Goal: Task Accomplishment & Management: Manage account settings

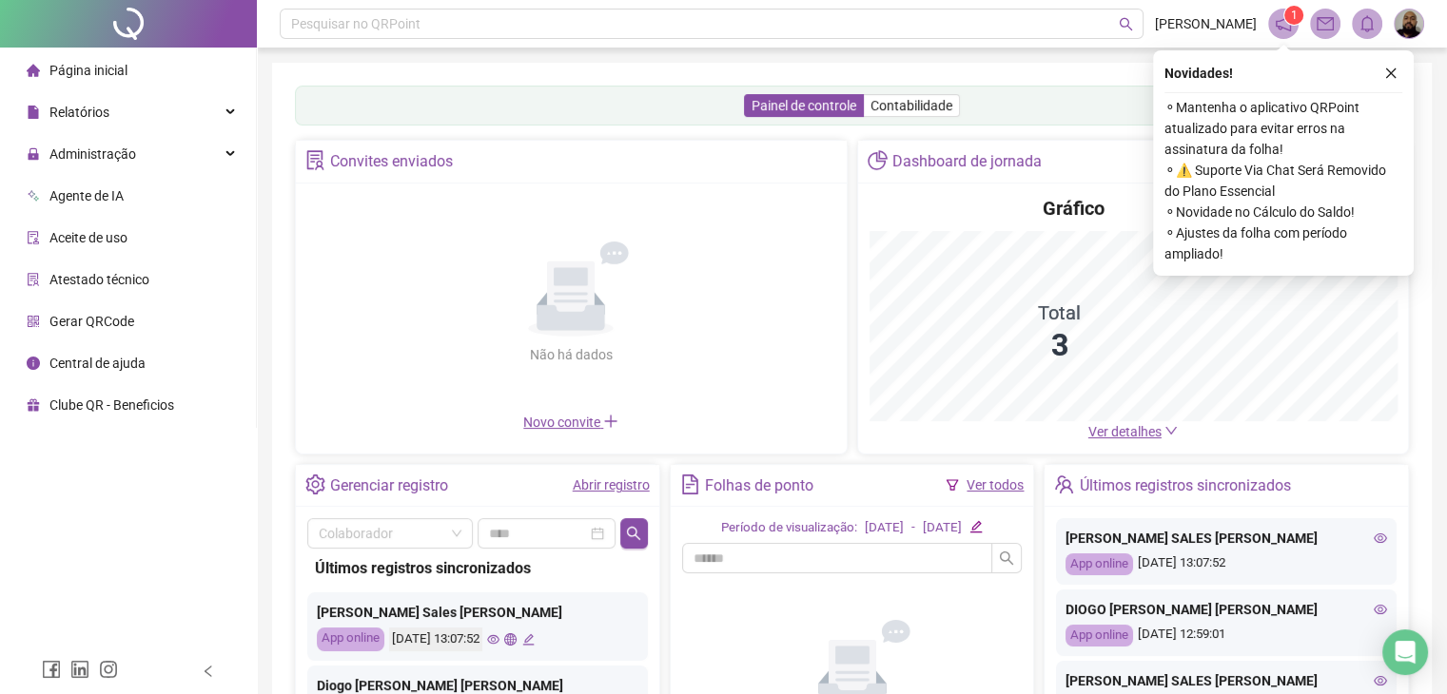
click at [791, 345] on div "Não há dados Não há dados" at bounding box center [571, 303] width 528 height 217
click at [183, 140] on div "Administração" at bounding box center [128, 154] width 248 height 38
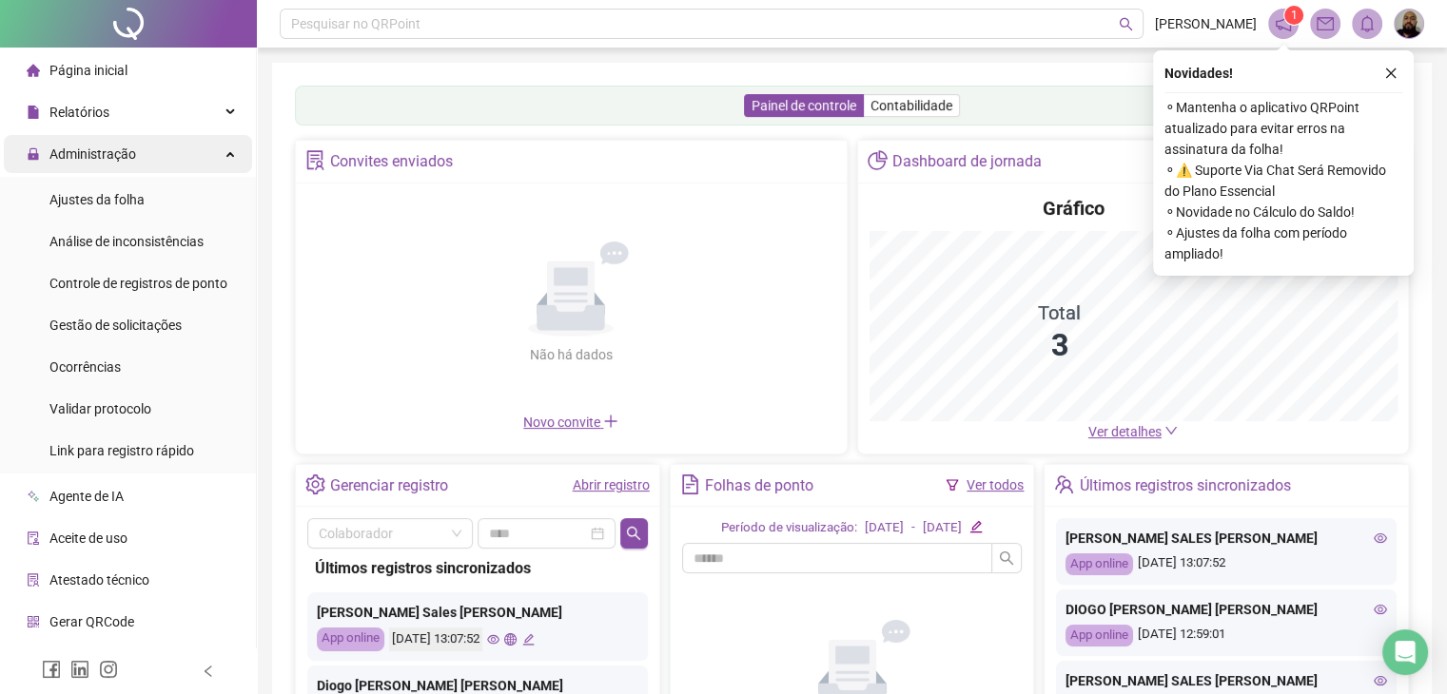
click at [160, 150] on div "Administração" at bounding box center [128, 154] width 248 height 38
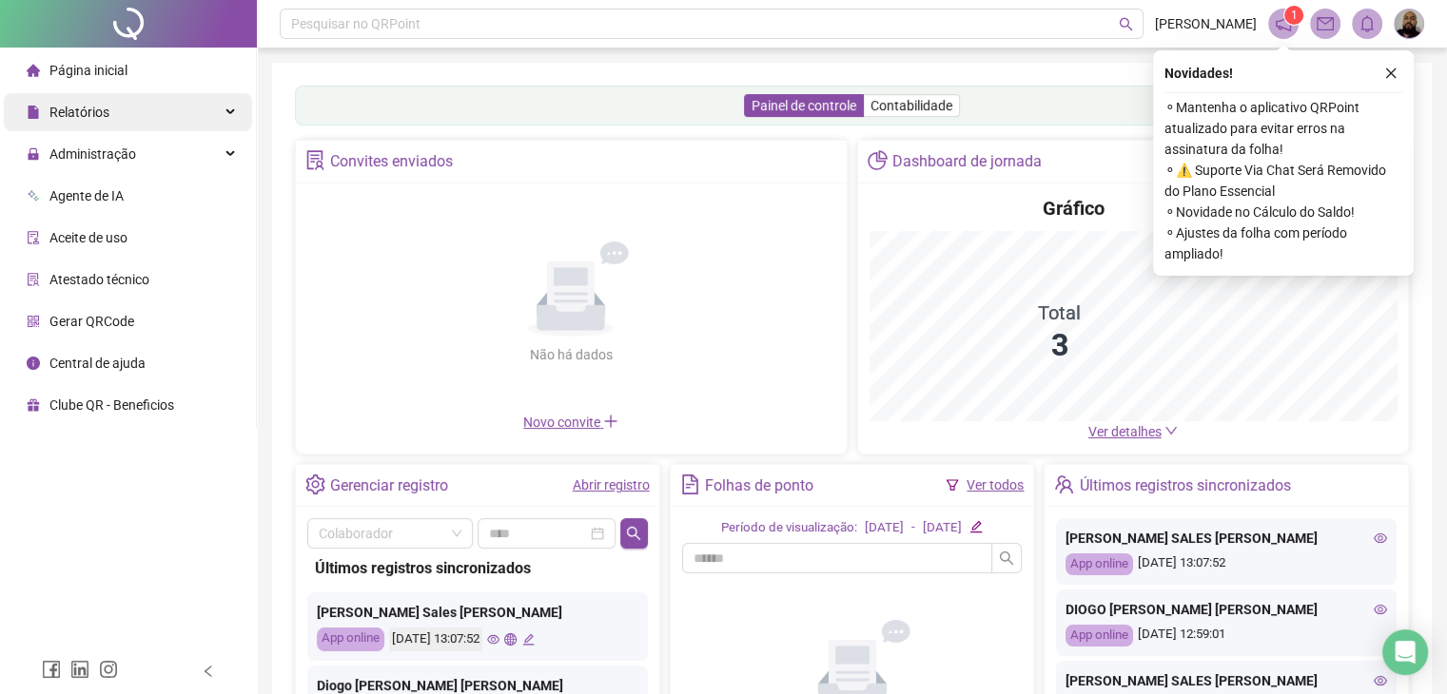
click at [165, 116] on div "Relatórios" at bounding box center [128, 112] width 248 height 38
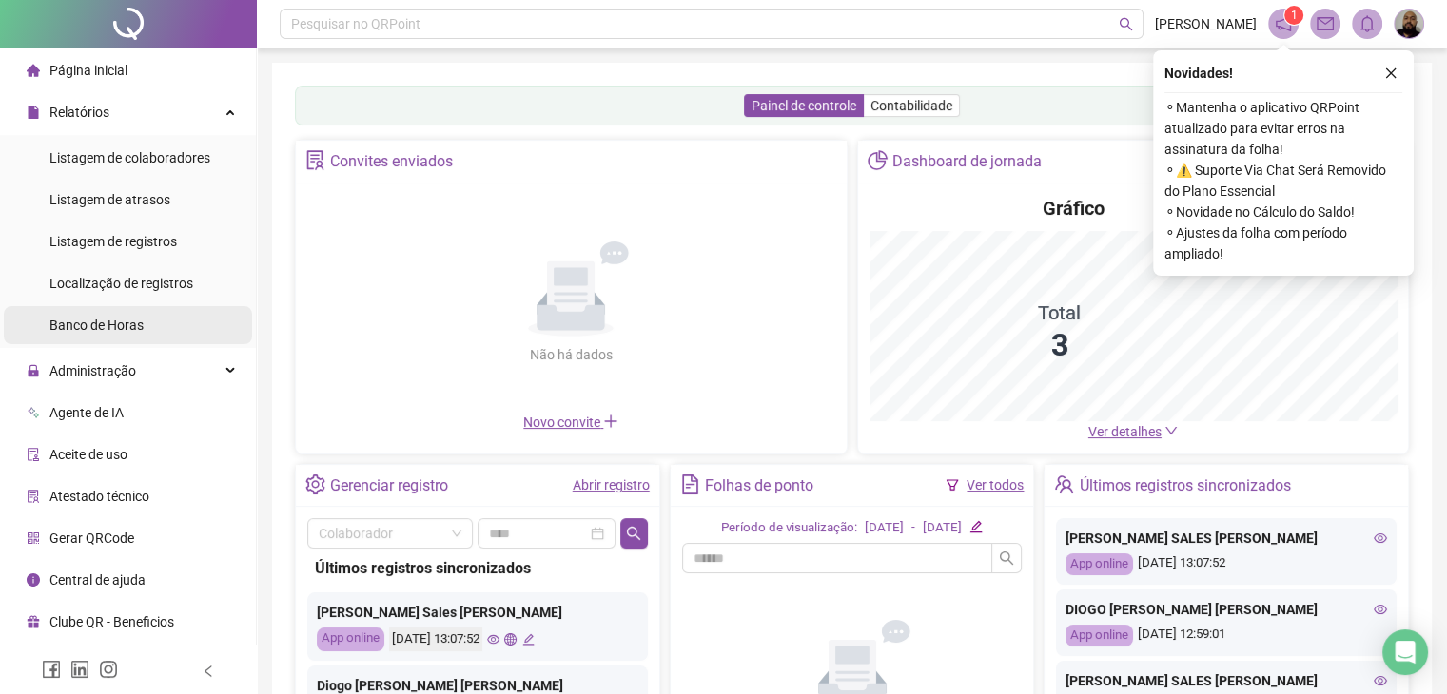
click at [141, 339] on div "Banco de Horas" at bounding box center [96, 325] width 94 height 38
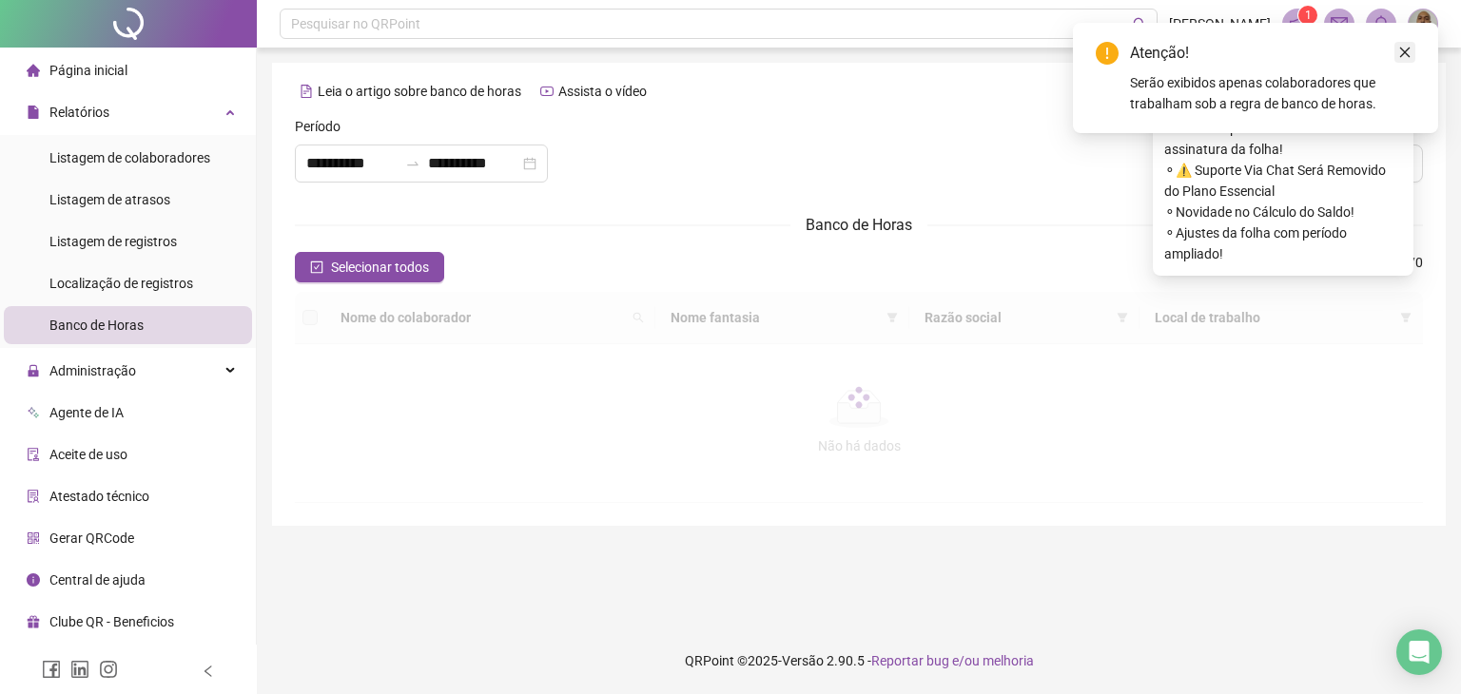
click at [1406, 48] on icon "close" at bounding box center [1404, 52] width 13 height 13
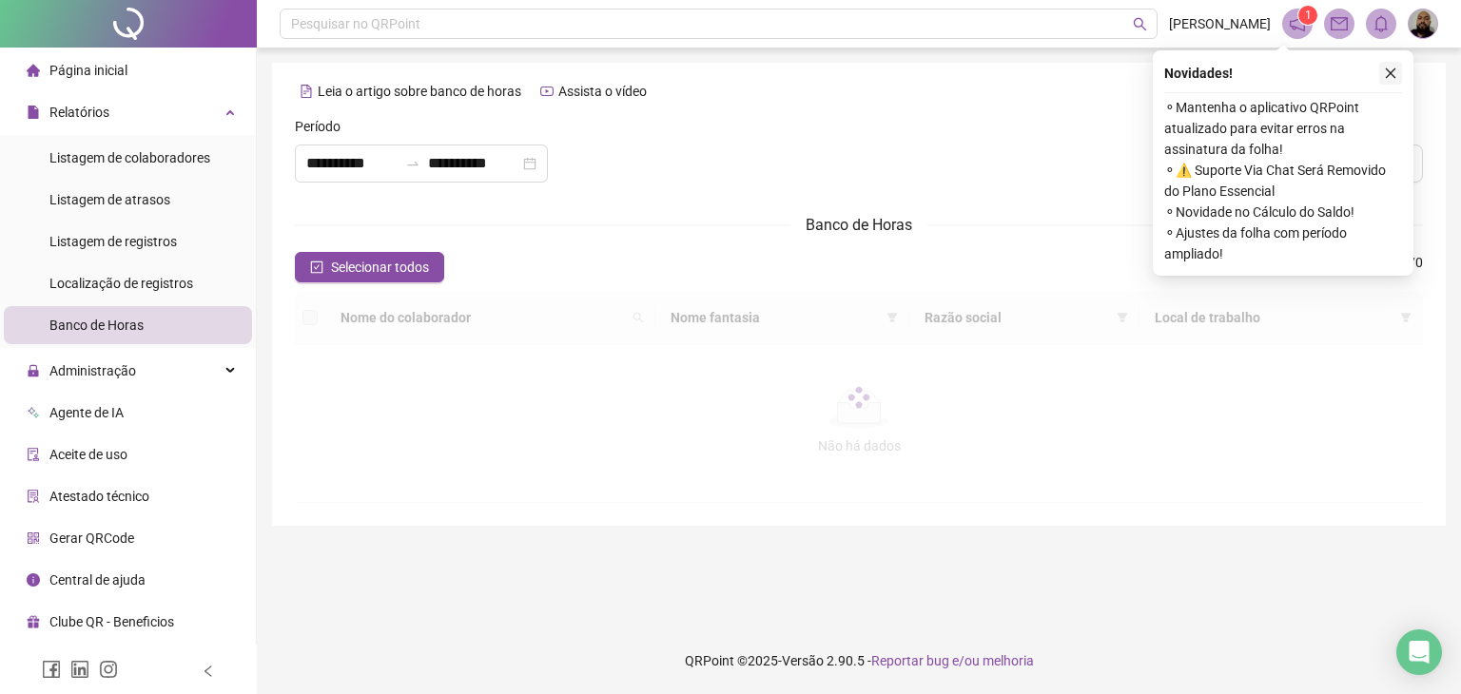
click at [1390, 68] on icon "close" at bounding box center [1390, 73] width 13 height 13
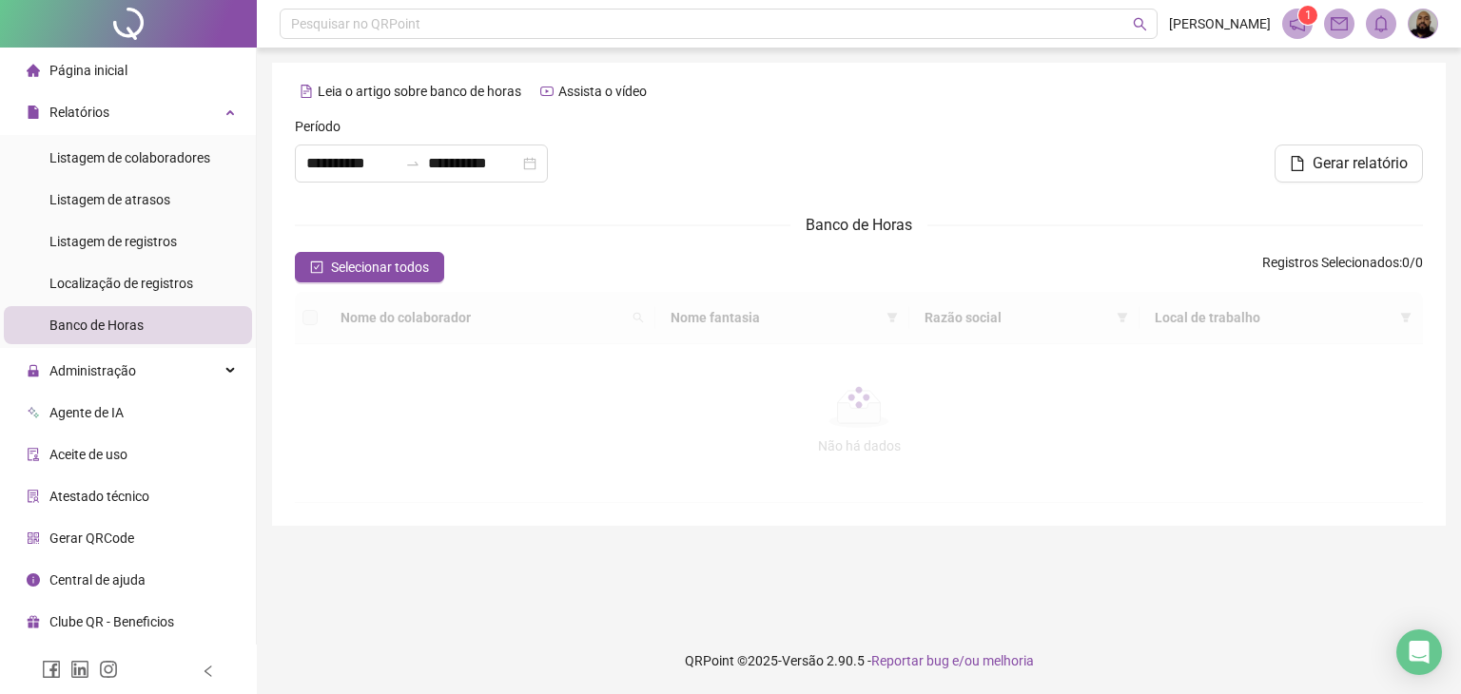
type input "**********"
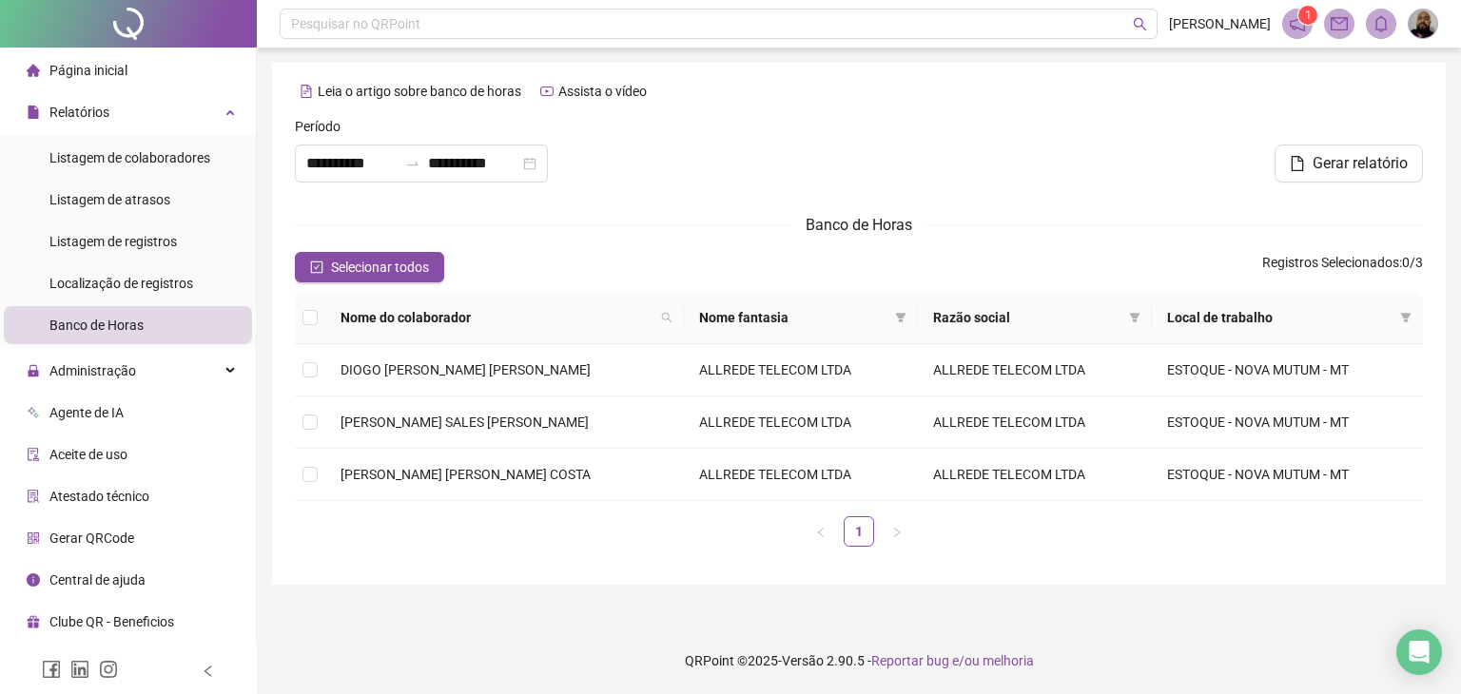
click at [327, 318] on th "Nome do colaborador" at bounding box center [504, 318] width 359 height 52
click at [318, 318] on th at bounding box center [310, 318] width 30 height 52
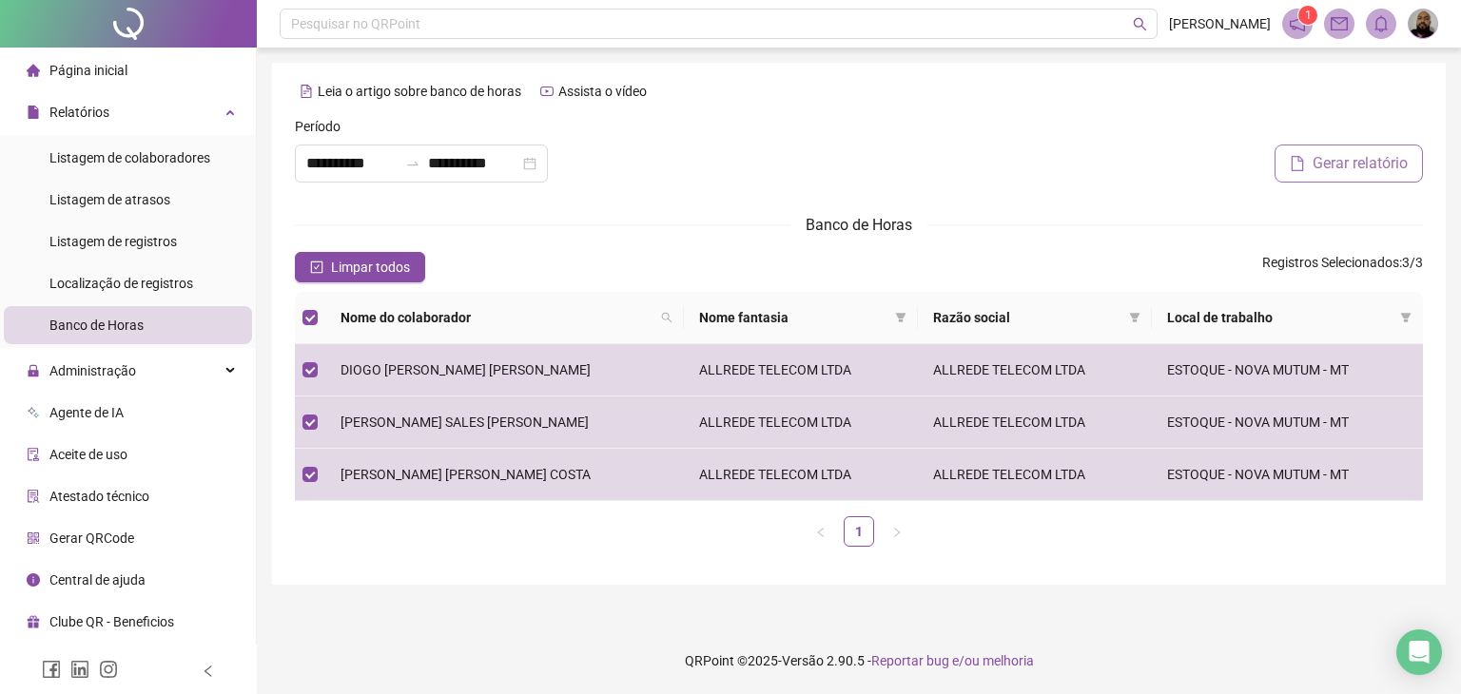
click at [1352, 178] on button "Gerar relatório" at bounding box center [1348, 164] width 148 height 38
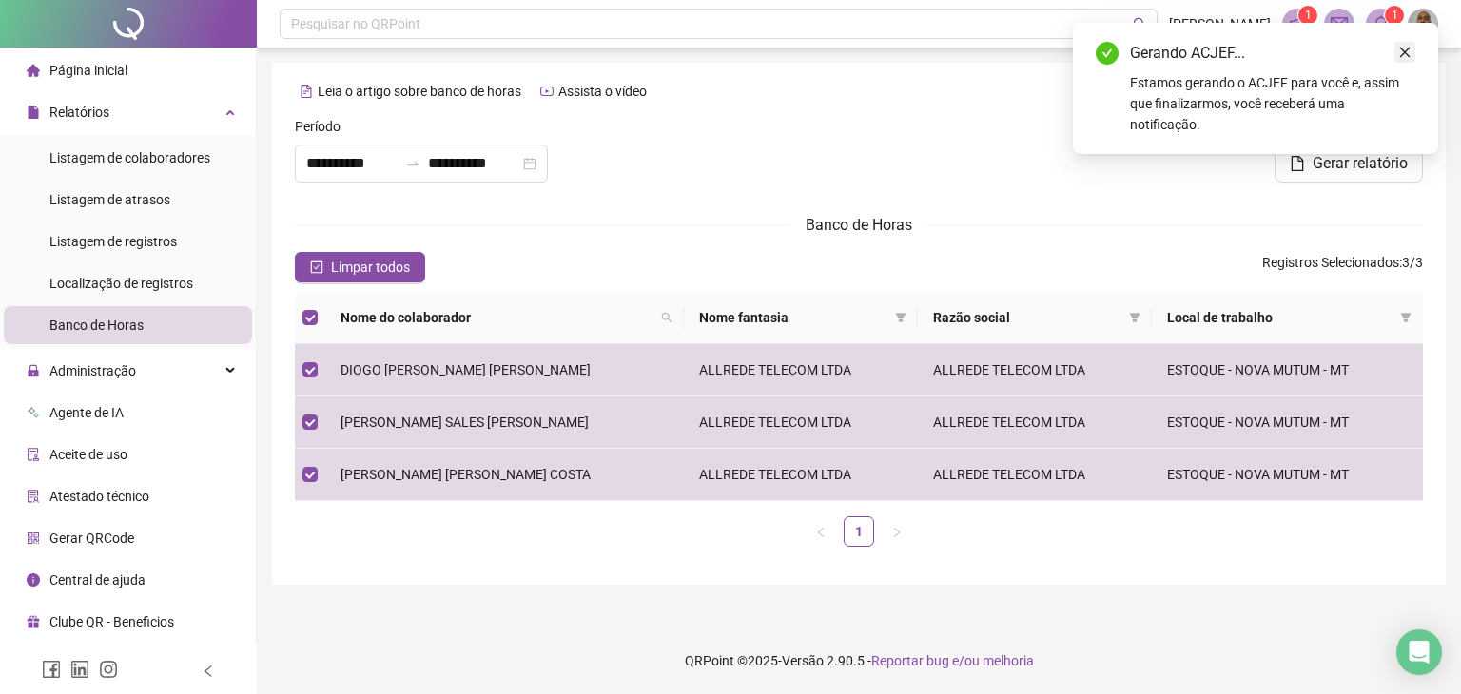
click at [1400, 57] on icon "close" at bounding box center [1404, 52] width 13 height 13
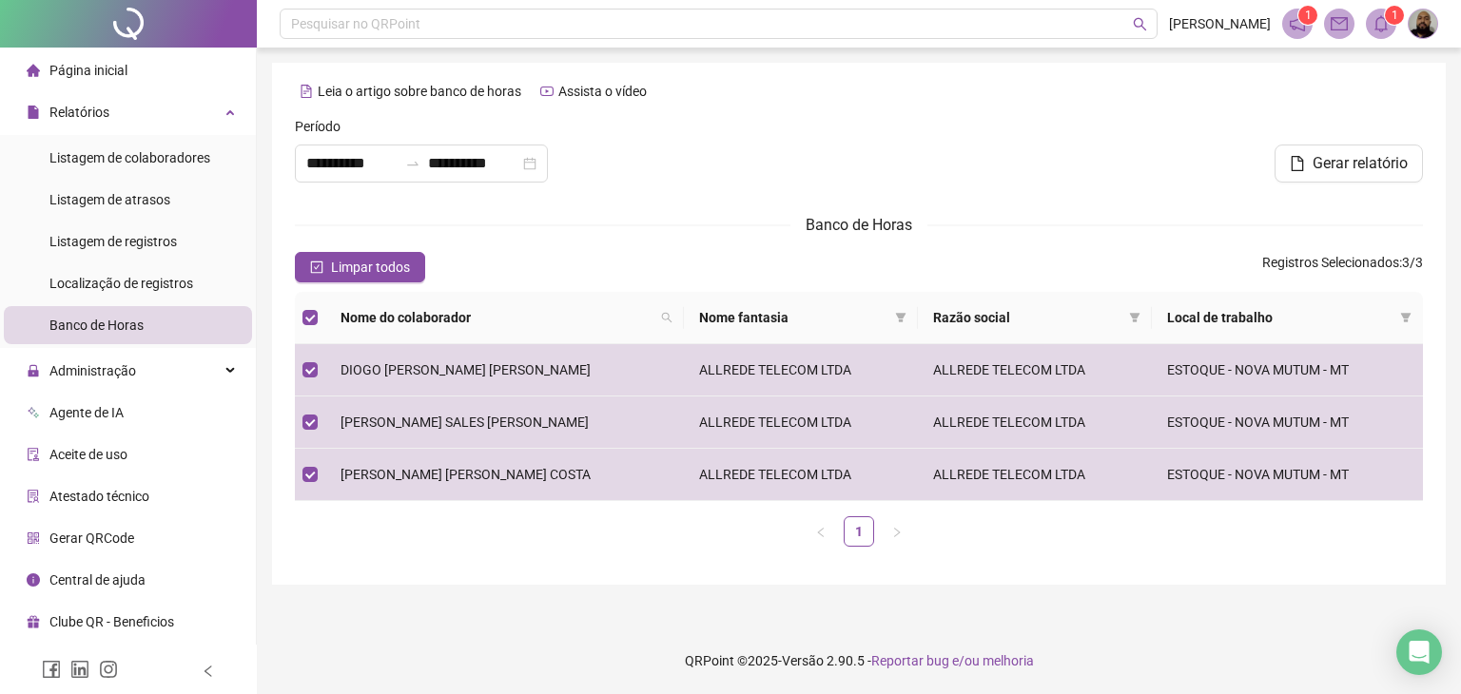
click at [1381, 28] on icon "bell" at bounding box center [1380, 23] width 17 height 17
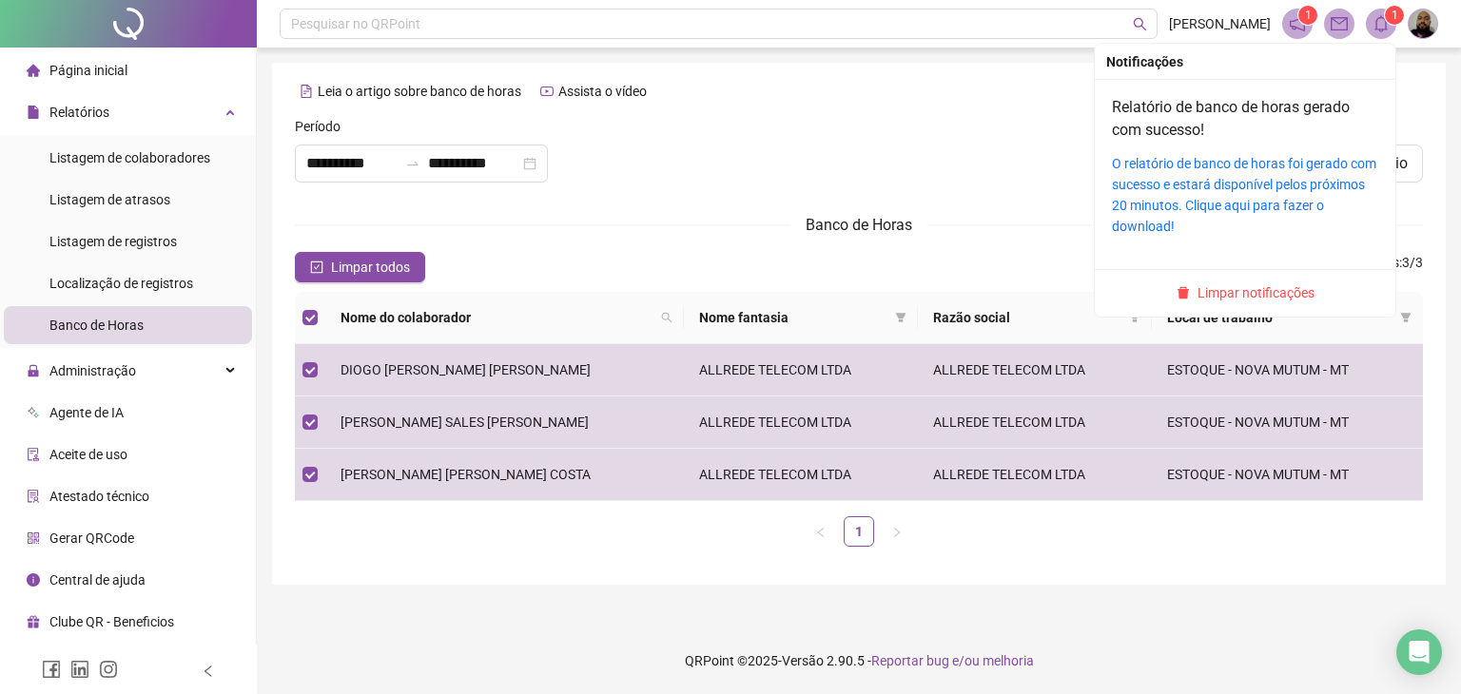
click at [1383, 19] on icon "bell" at bounding box center [1380, 23] width 17 height 17
click at [1188, 194] on div "O relatório de banco de horas foi gerado com sucesso e estará disponível pelos …" at bounding box center [1245, 195] width 266 height 84
click at [1172, 223] on link "O relatório de banco de horas foi gerado com sucesso e estará disponível pelos …" at bounding box center [1244, 195] width 264 height 78
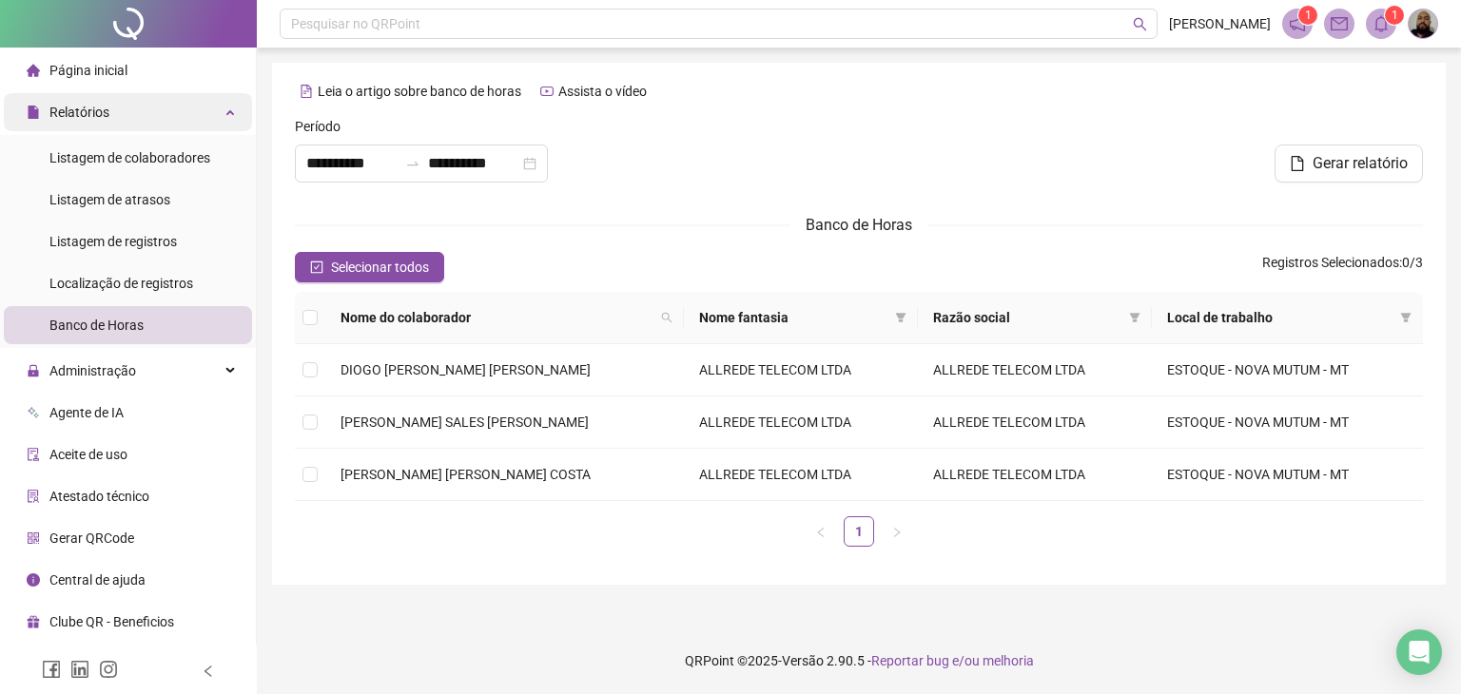
click at [155, 115] on div "Relatórios" at bounding box center [128, 112] width 248 height 38
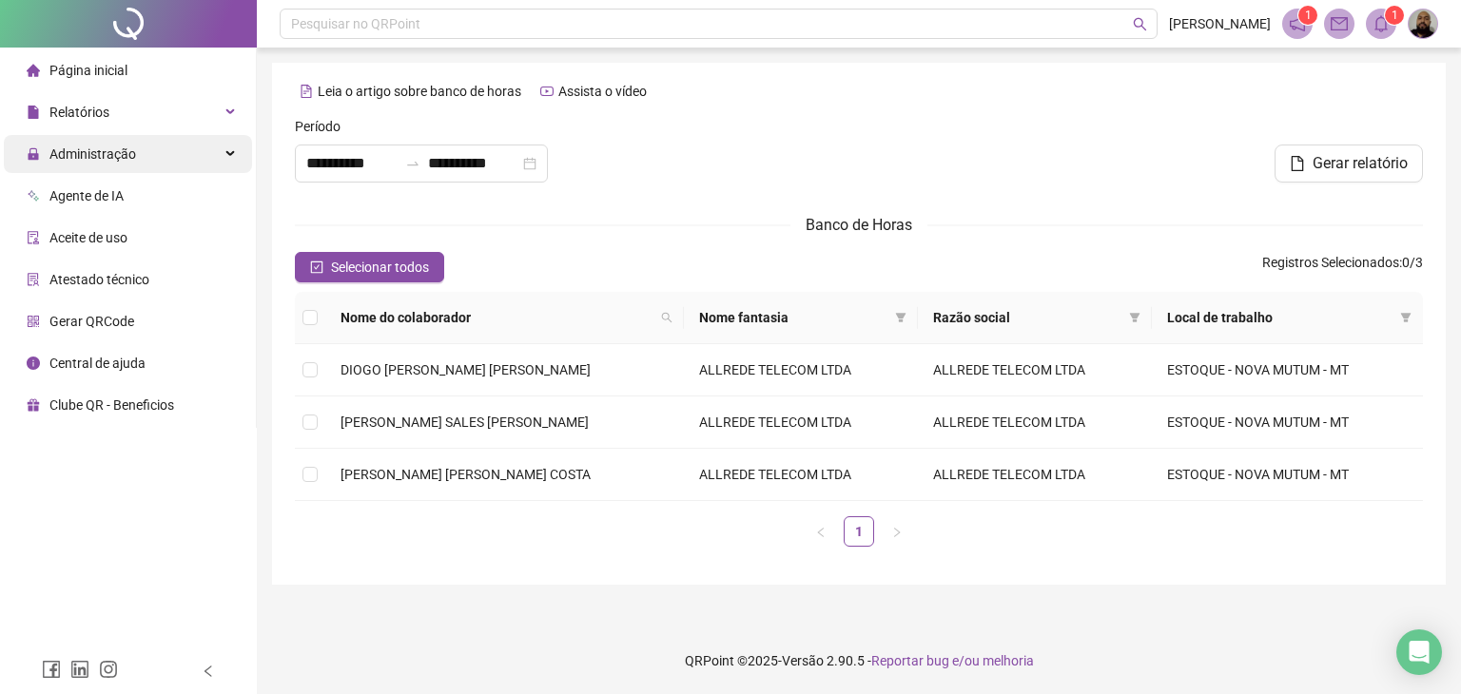
click at [153, 149] on div "Administração" at bounding box center [128, 154] width 248 height 38
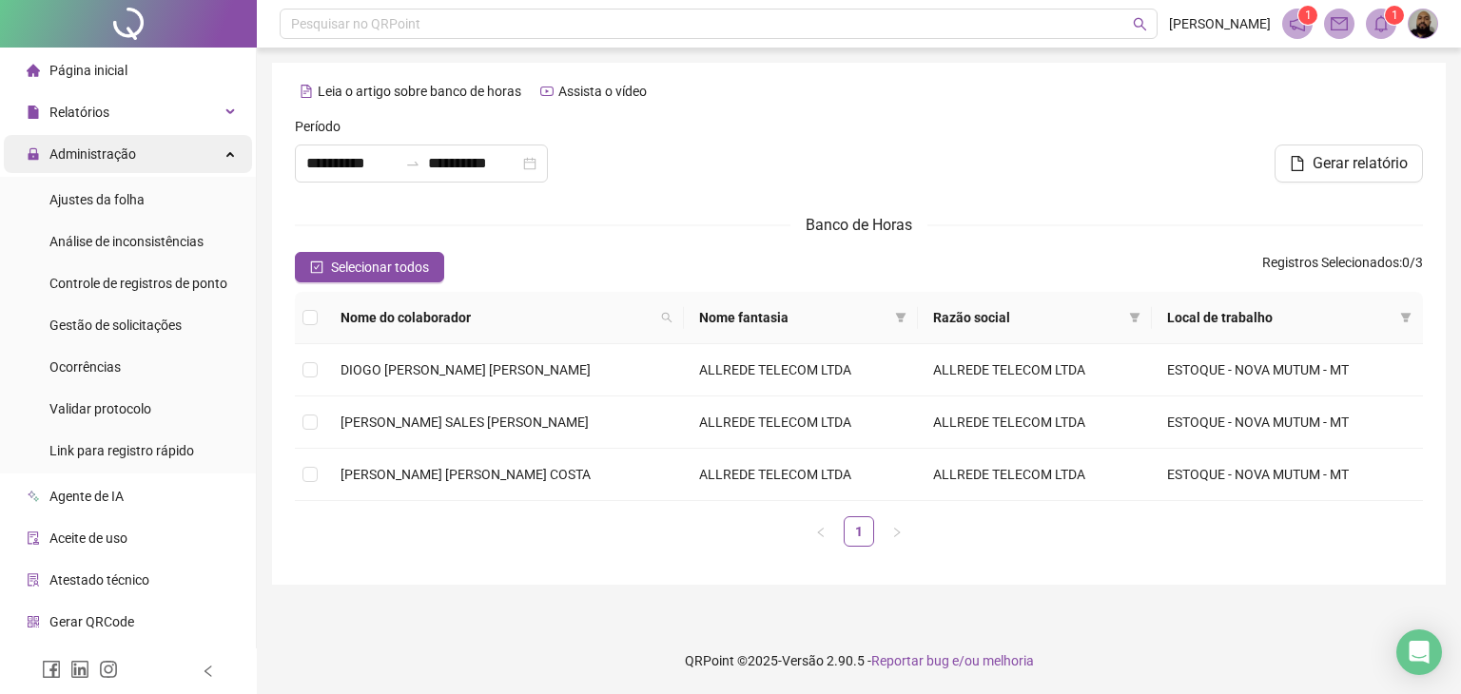
drag, startPoint x: 148, startPoint y: 165, endPoint x: 148, endPoint y: 154, distance: 11.4
click at [148, 166] on div "Administração" at bounding box center [128, 154] width 248 height 38
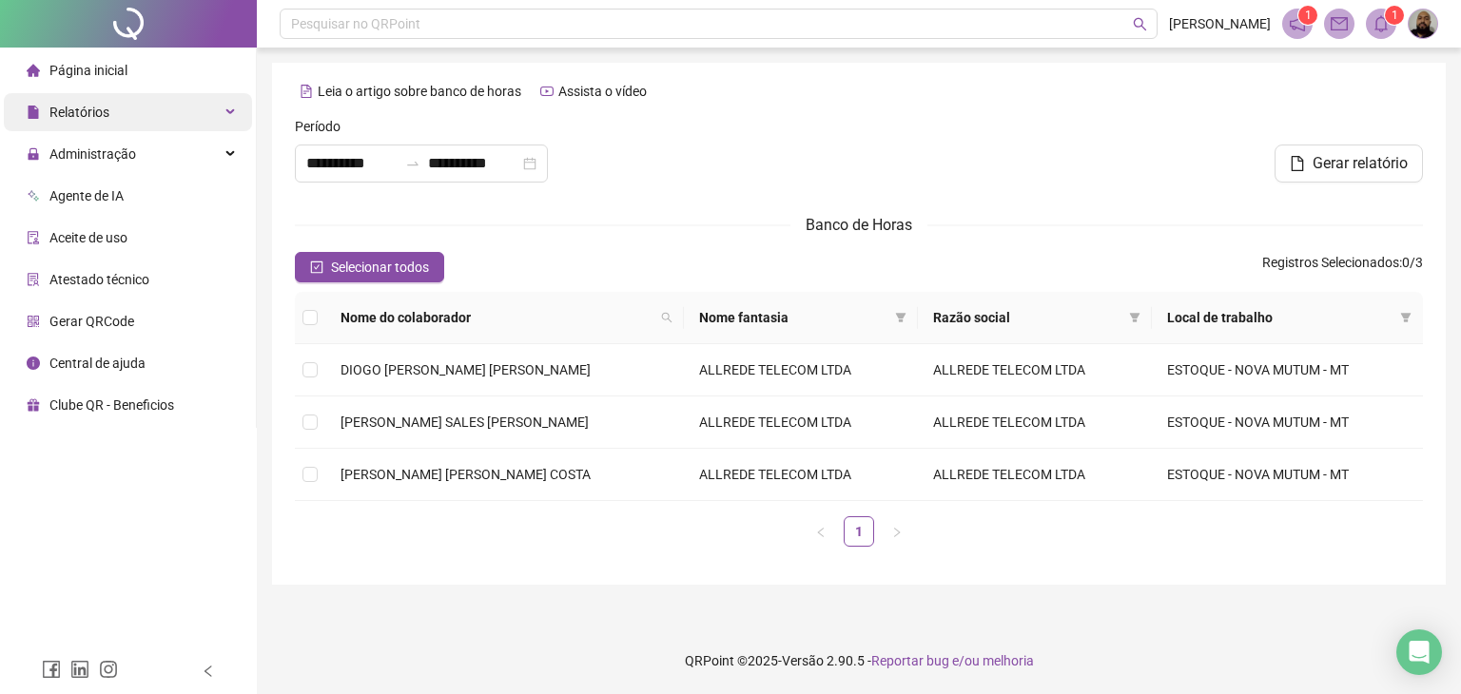
click at [155, 125] on div "Relatórios" at bounding box center [128, 112] width 248 height 38
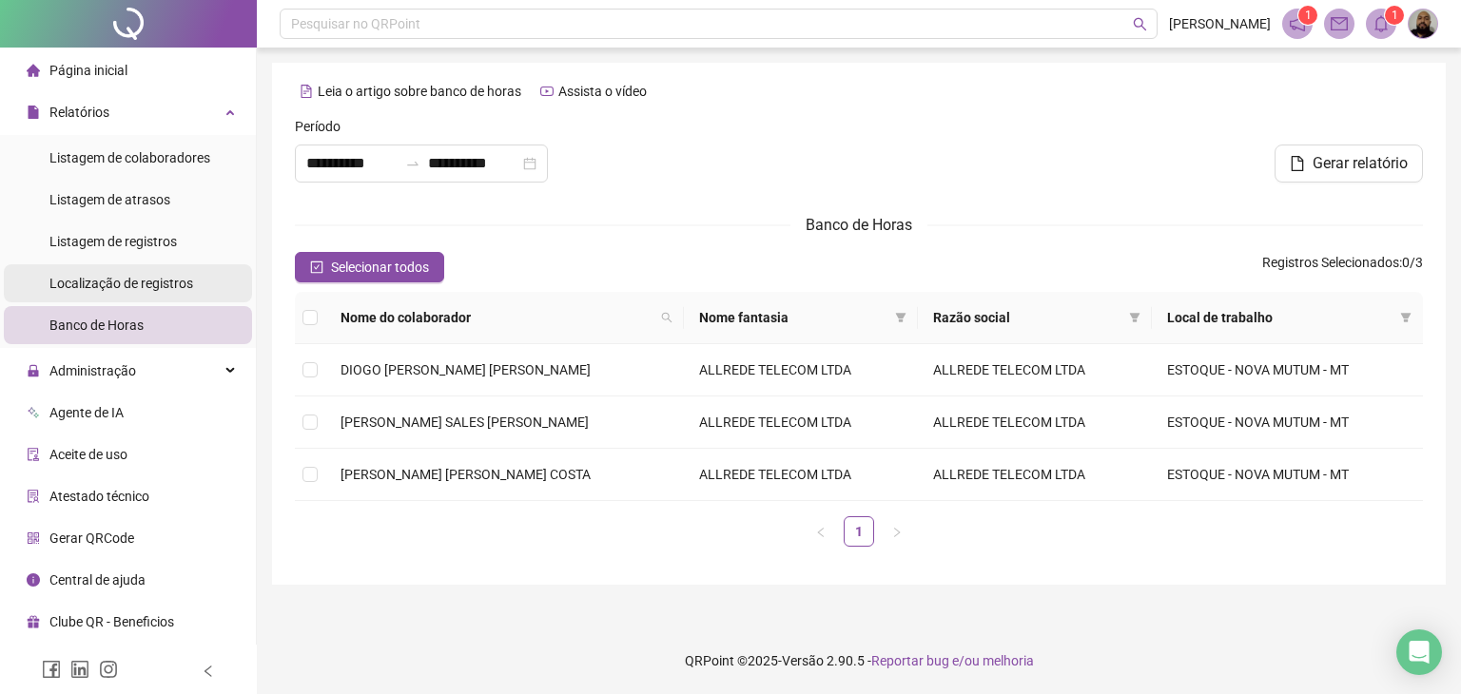
click at [116, 298] on div "Localização de registros" at bounding box center [121, 283] width 144 height 38
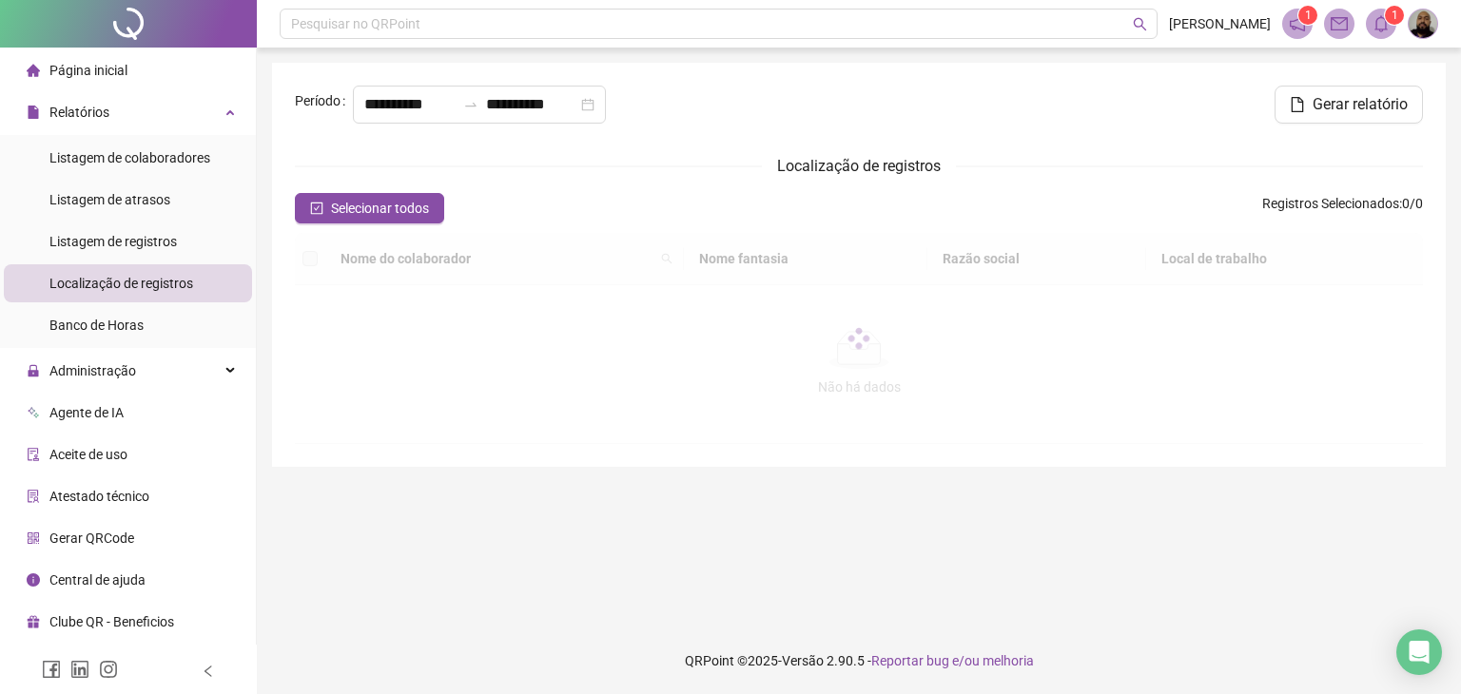
type input "**********"
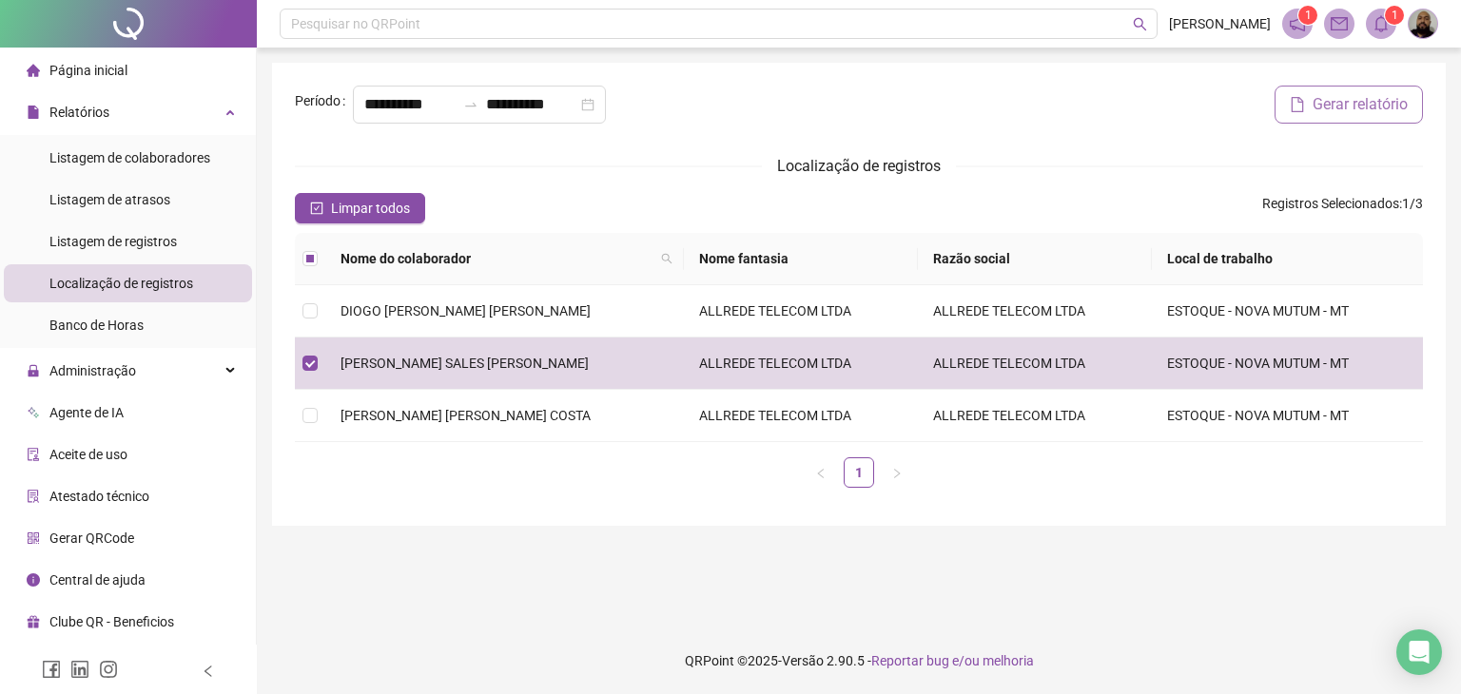
click at [1331, 115] on span "Gerar relatório" at bounding box center [1359, 104] width 95 height 23
click at [1376, 31] on icon "bell" at bounding box center [1380, 23] width 17 height 17
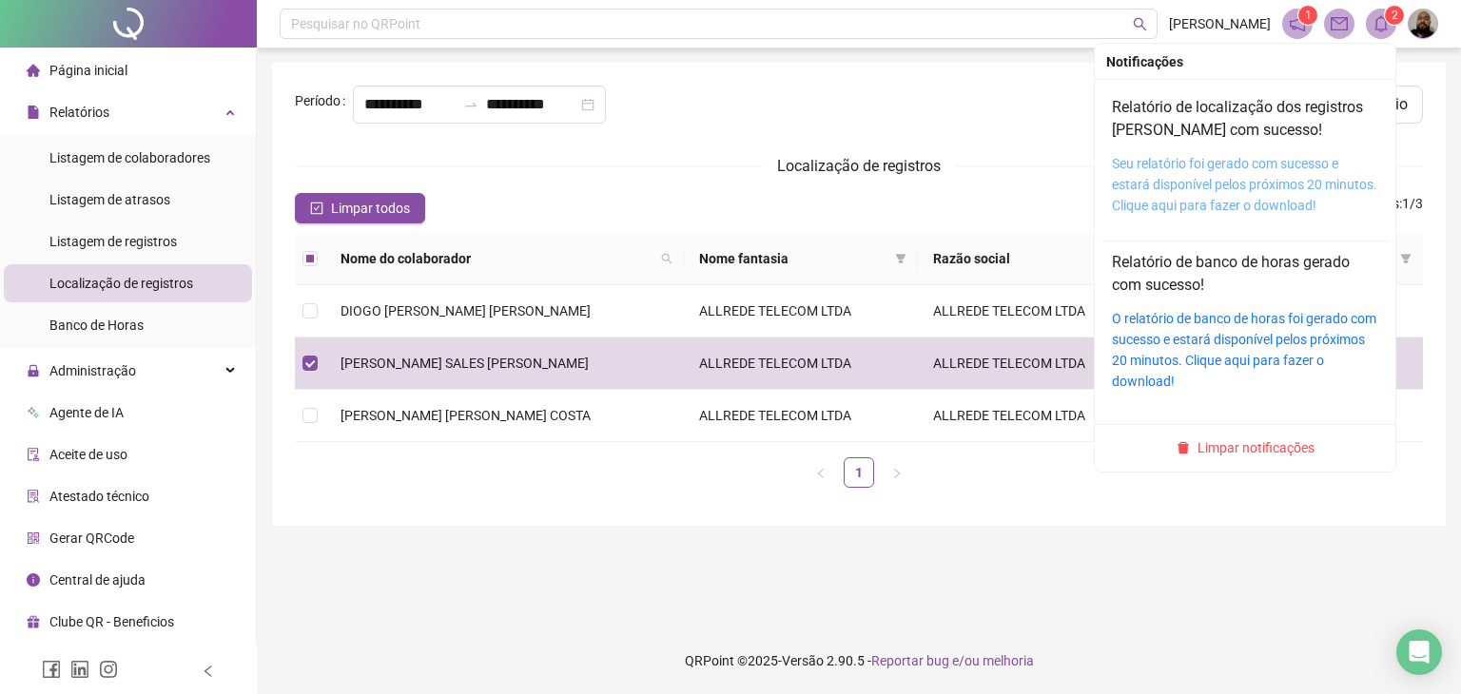
click at [1158, 171] on link "Seu relatório foi gerado com sucesso e estará disponível pelos próximos 20 minu…" at bounding box center [1244, 184] width 265 height 57
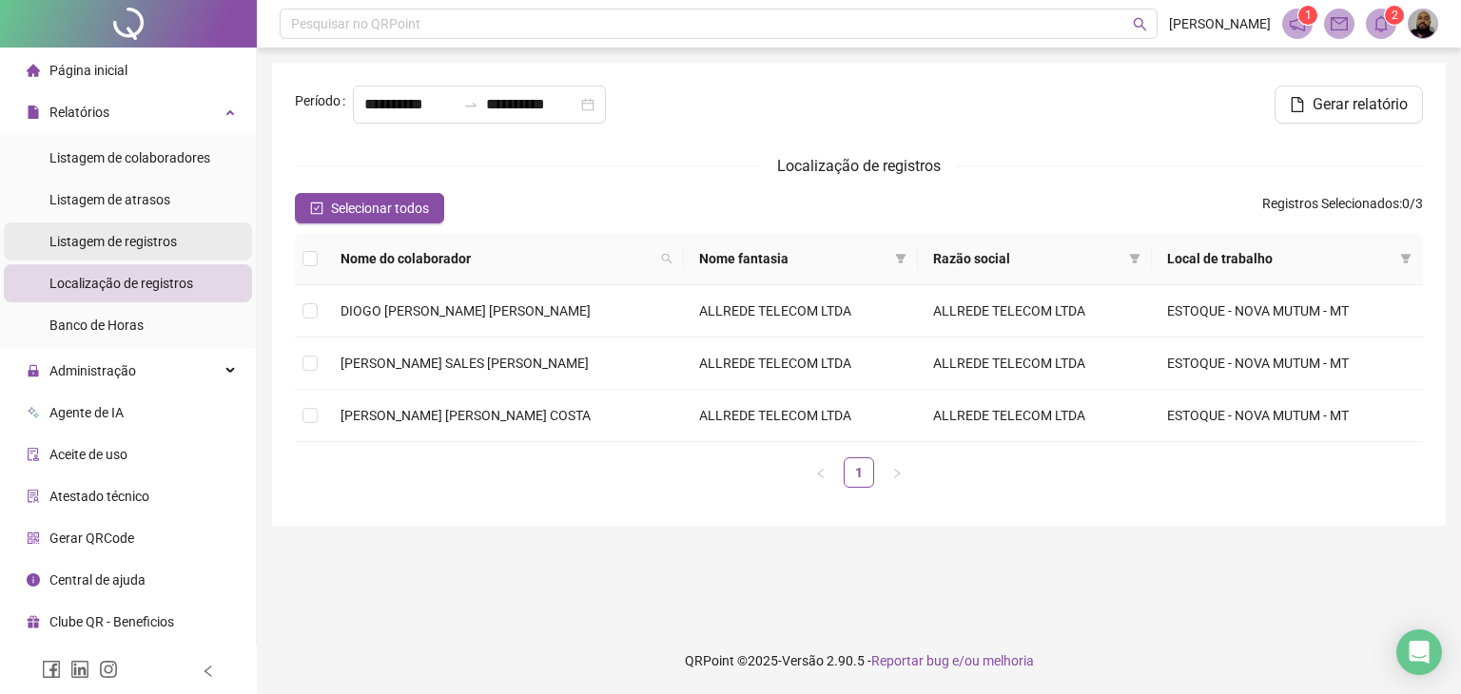
click at [180, 241] on li "Listagem de registros" at bounding box center [128, 242] width 248 height 38
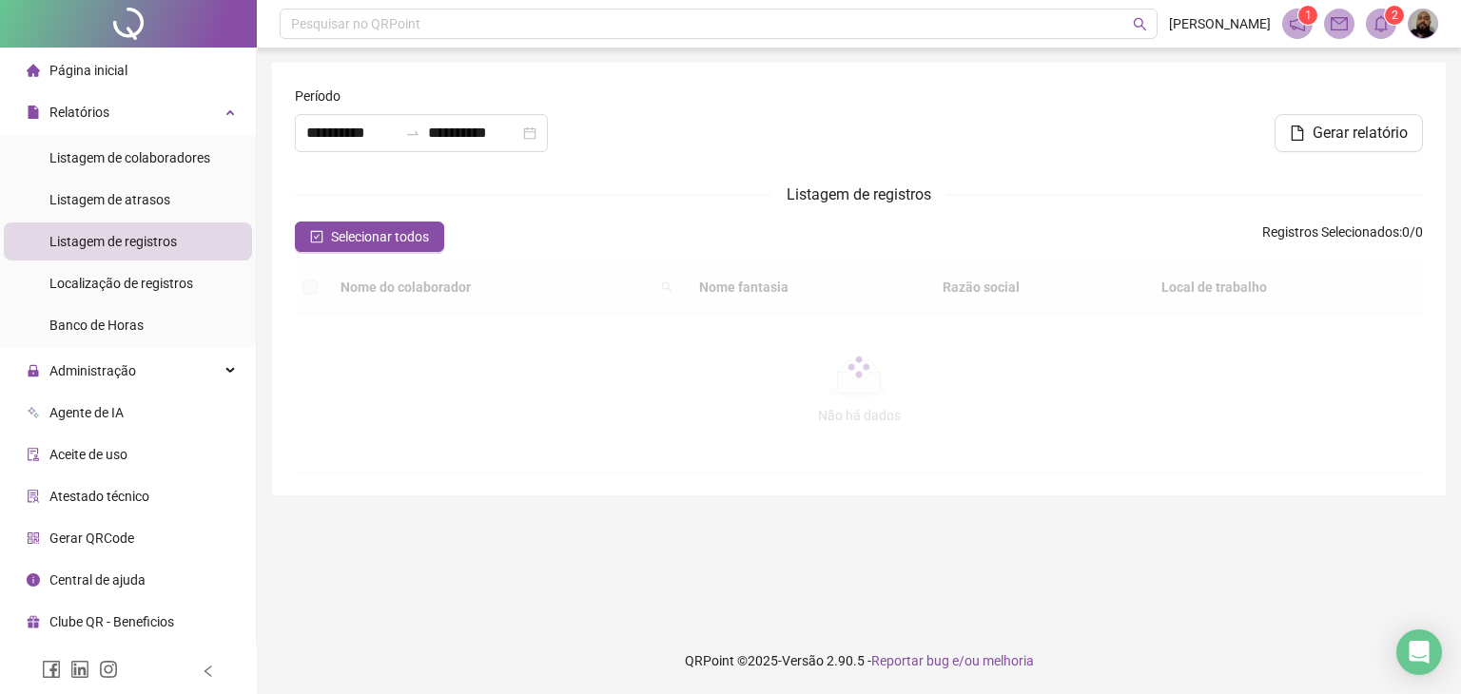
type input "**********"
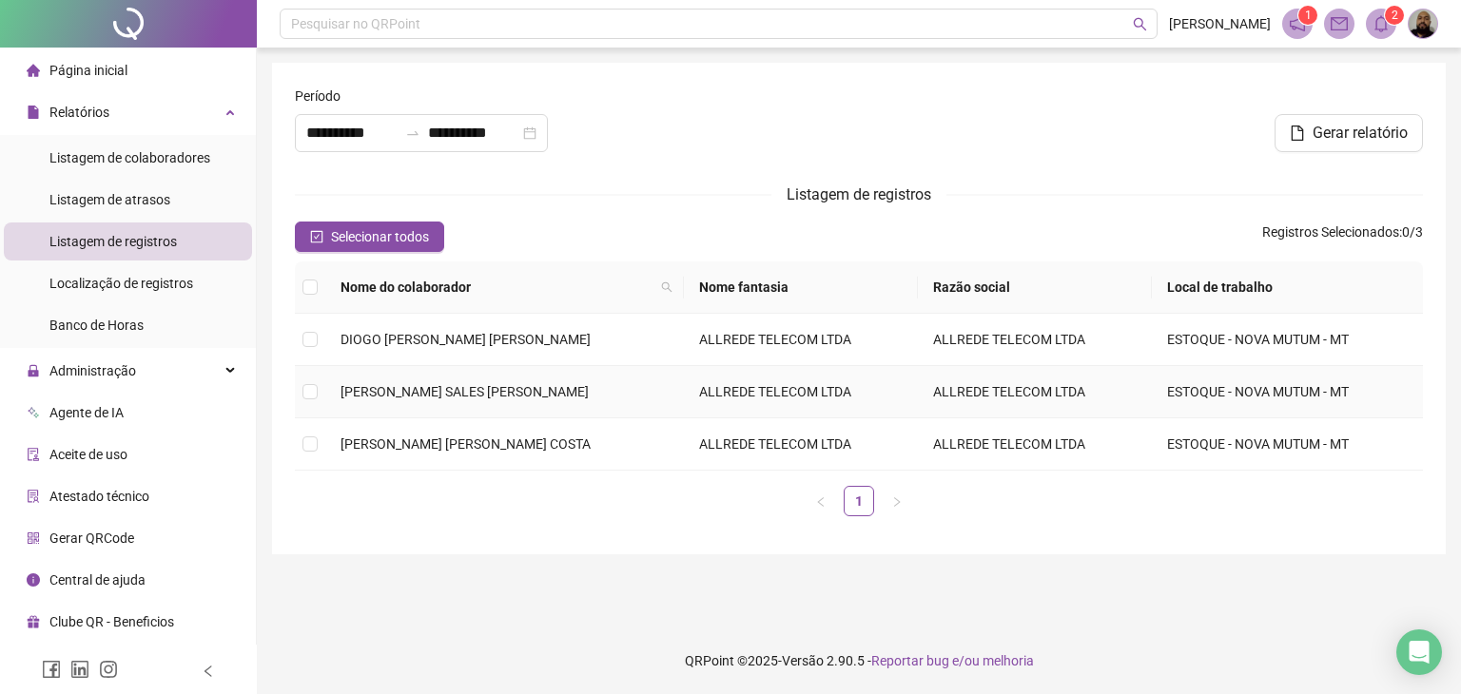
click at [320, 394] on td at bounding box center [310, 392] width 30 height 52
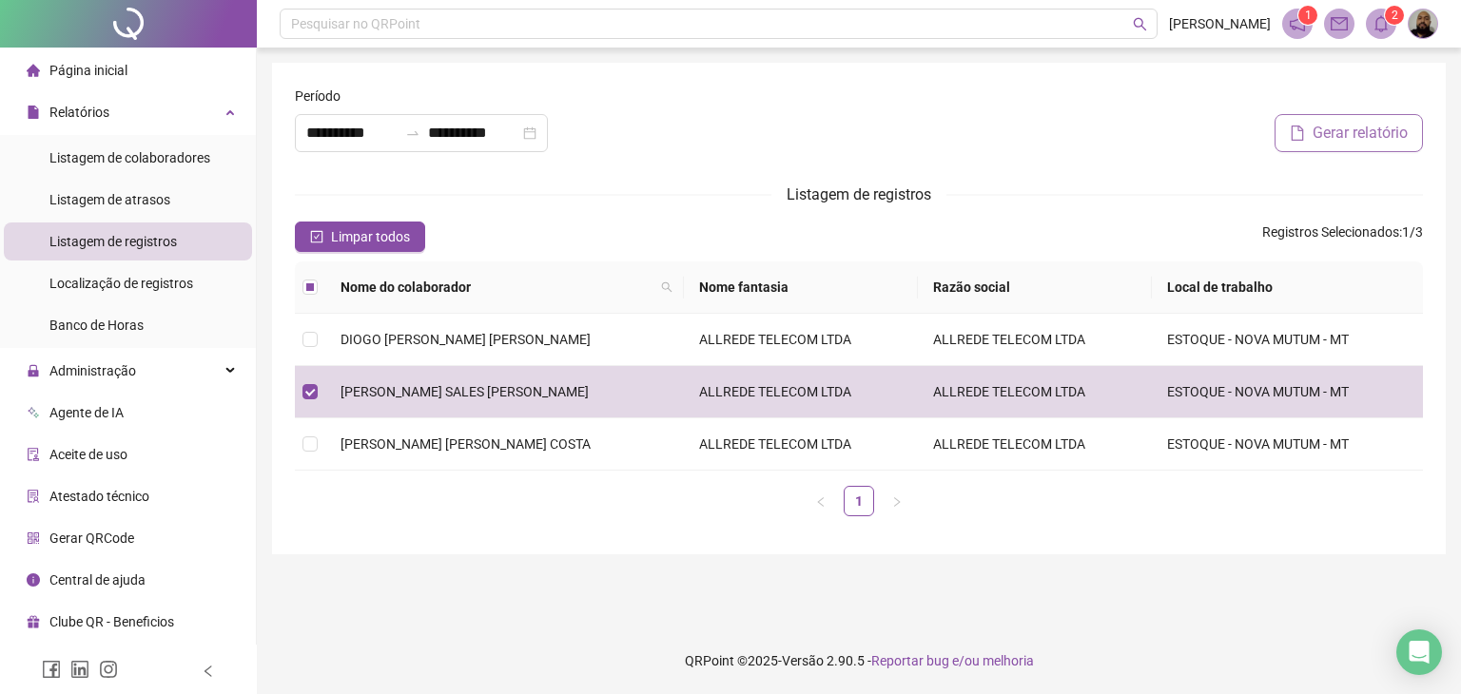
click at [1344, 143] on span "Gerar relatório" at bounding box center [1359, 133] width 95 height 23
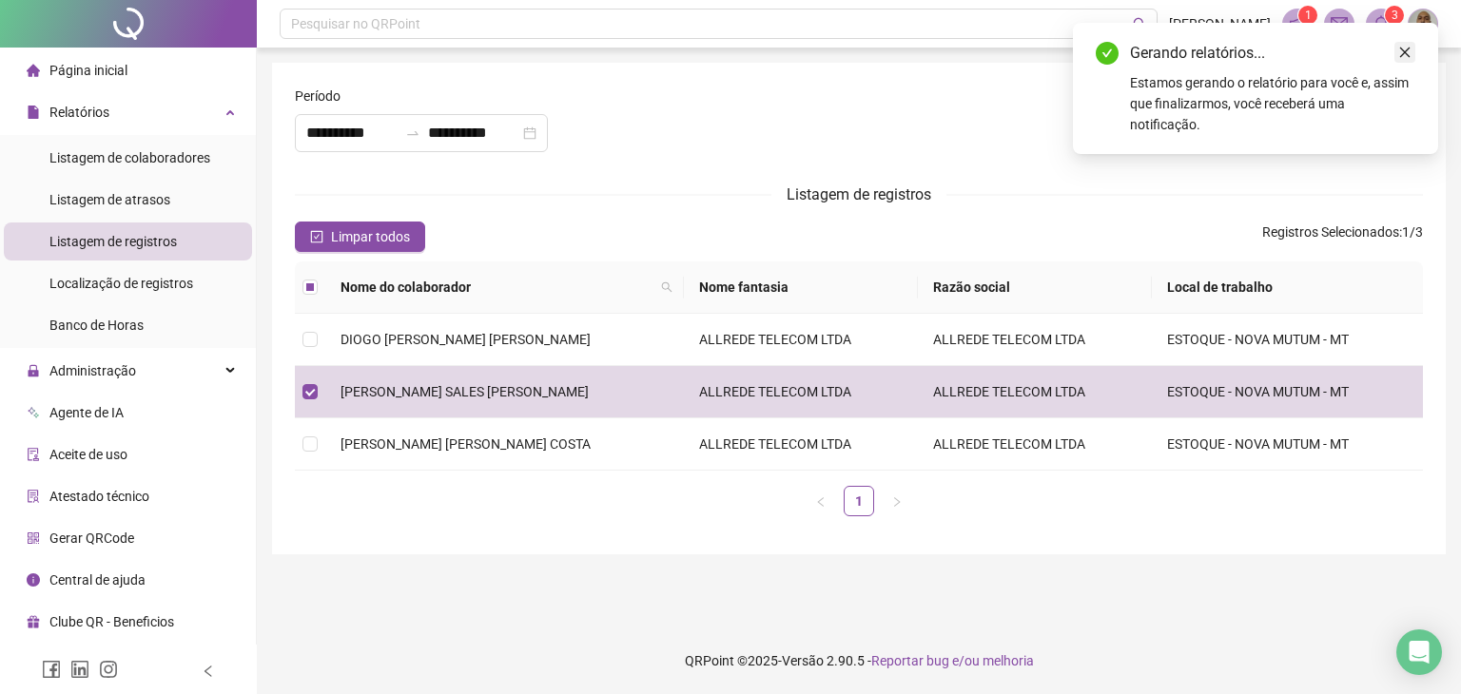
click at [1404, 46] on icon "close" at bounding box center [1404, 52] width 13 height 13
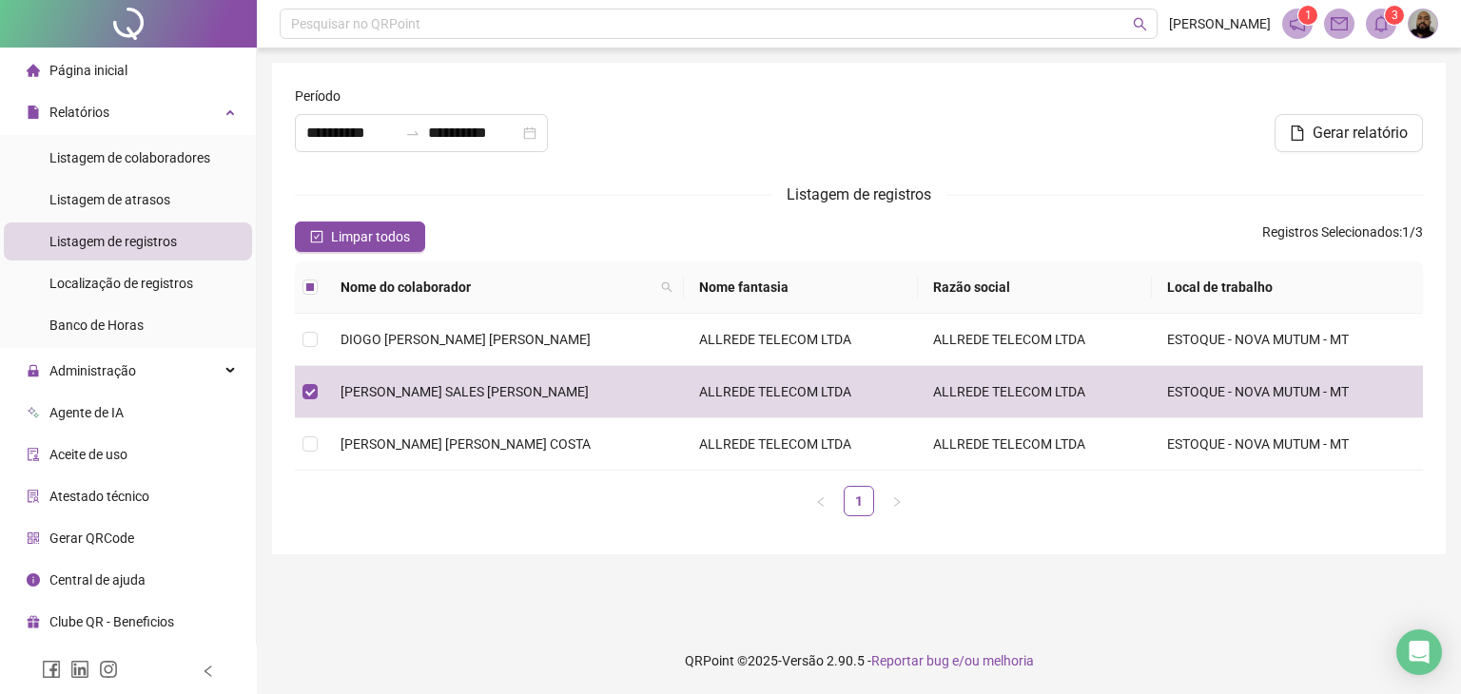
click at [1381, 18] on icon "bell" at bounding box center [1380, 23] width 17 height 17
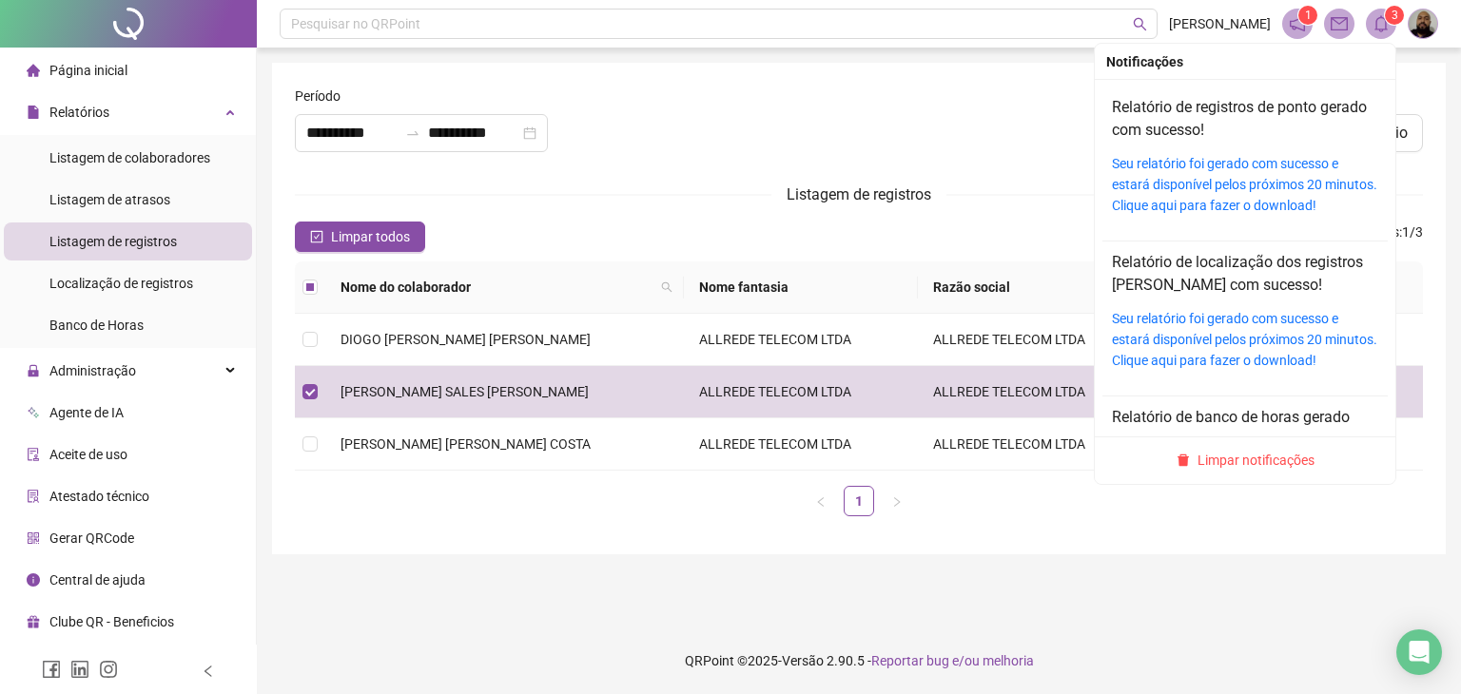
click at [1180, 172] on div "Seu relatório foi gerado com sucesso e estará disponível pelos próximos 20 minu…" at bounding box center [1245, 184] width 266 height 63
click at [1381, 24] on icon "bell" at bounding box center [1380, 23] width 17 height 17
click at [1164, 195] on link "Seu relatório foi gerado com sucesso e estará disponível pelos próximos 20 minu…" at bounding box center [1244, 184] width 265 height 57
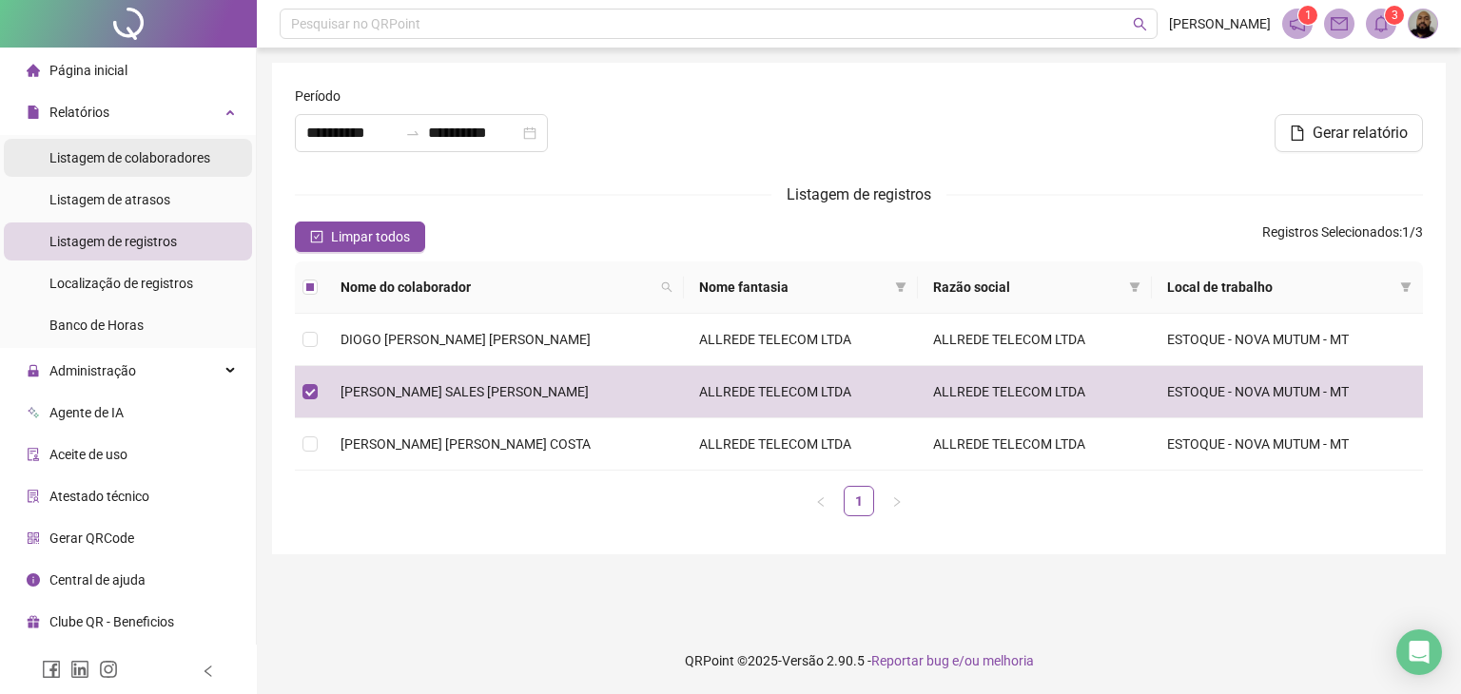
click at [205, 151] on span "Listagem de colaboradores" at bounding box center [129, 157] width 161 height 15
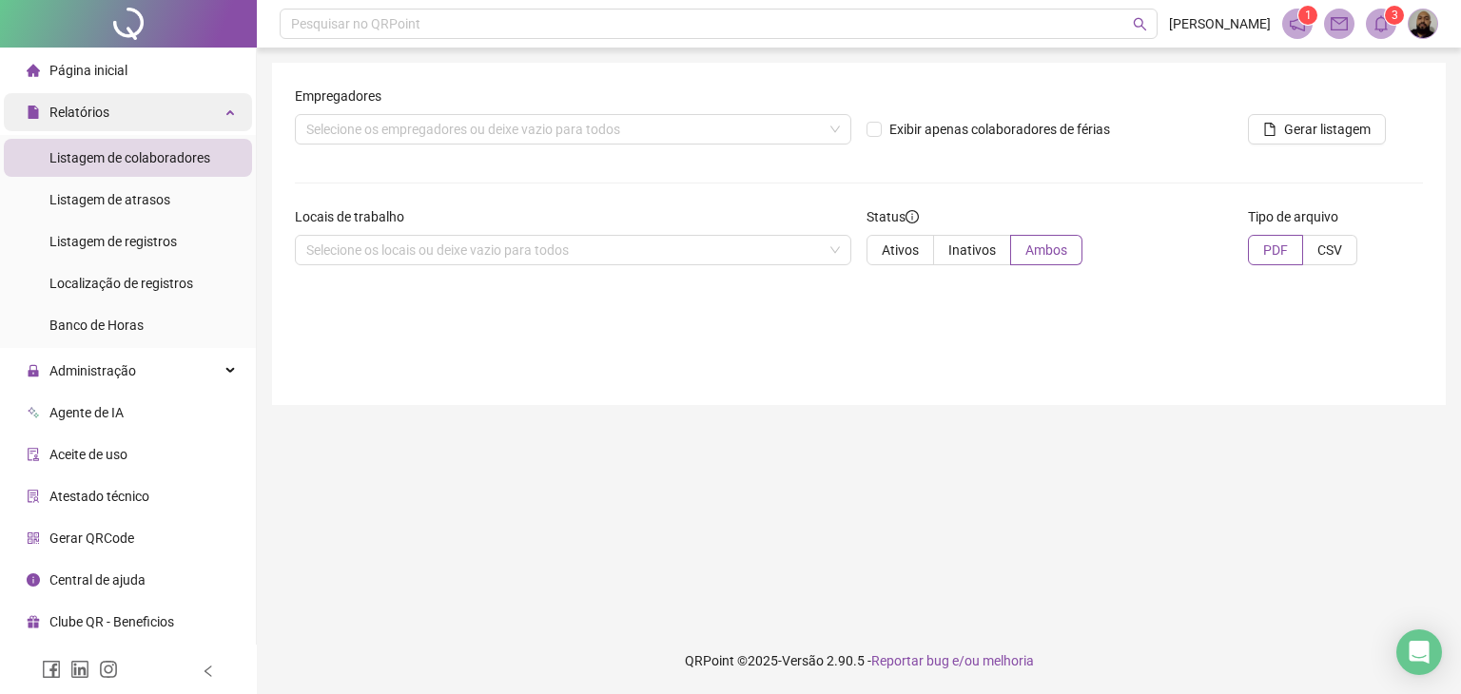
click at [208, 123] on div "Relatórios" at bounding box center [128, 112] width 248 height 38
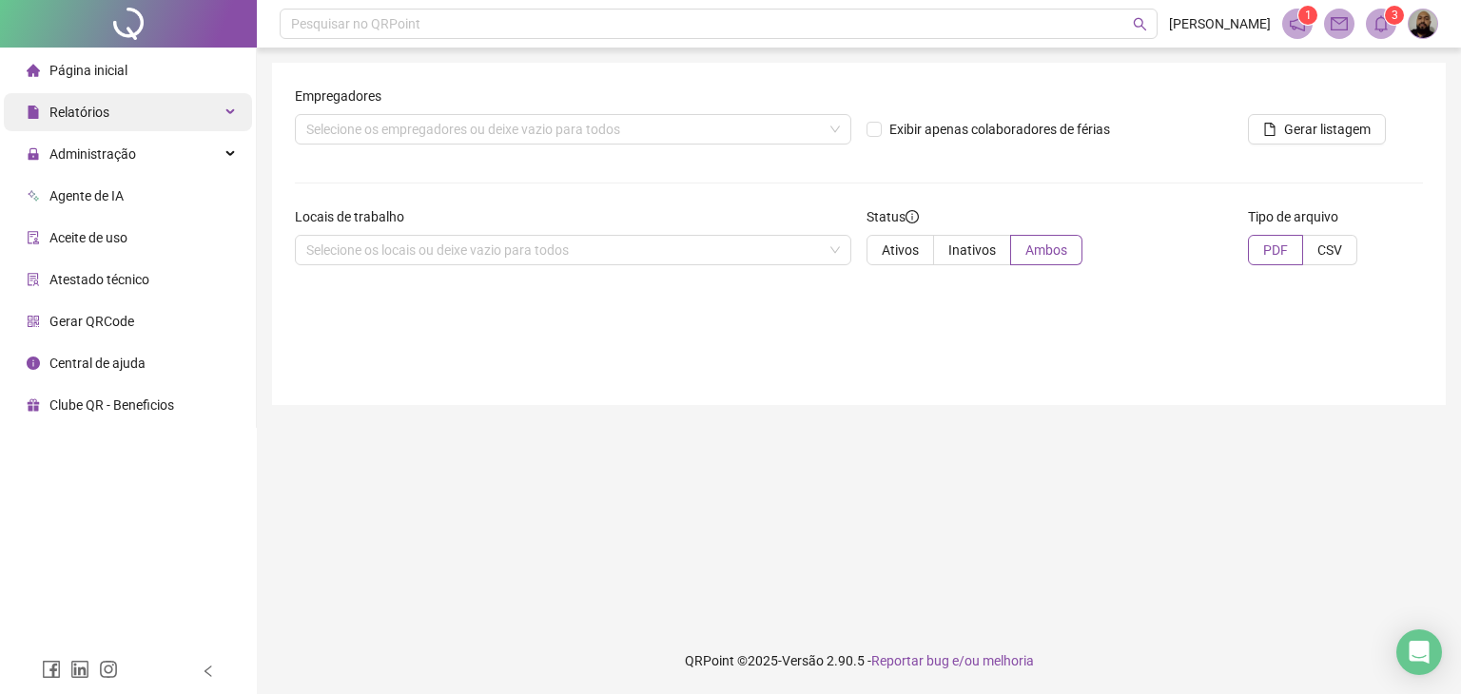
click at [217, 122] on div "Relatórios" at bounding box center [128, 112] width 248 height 38
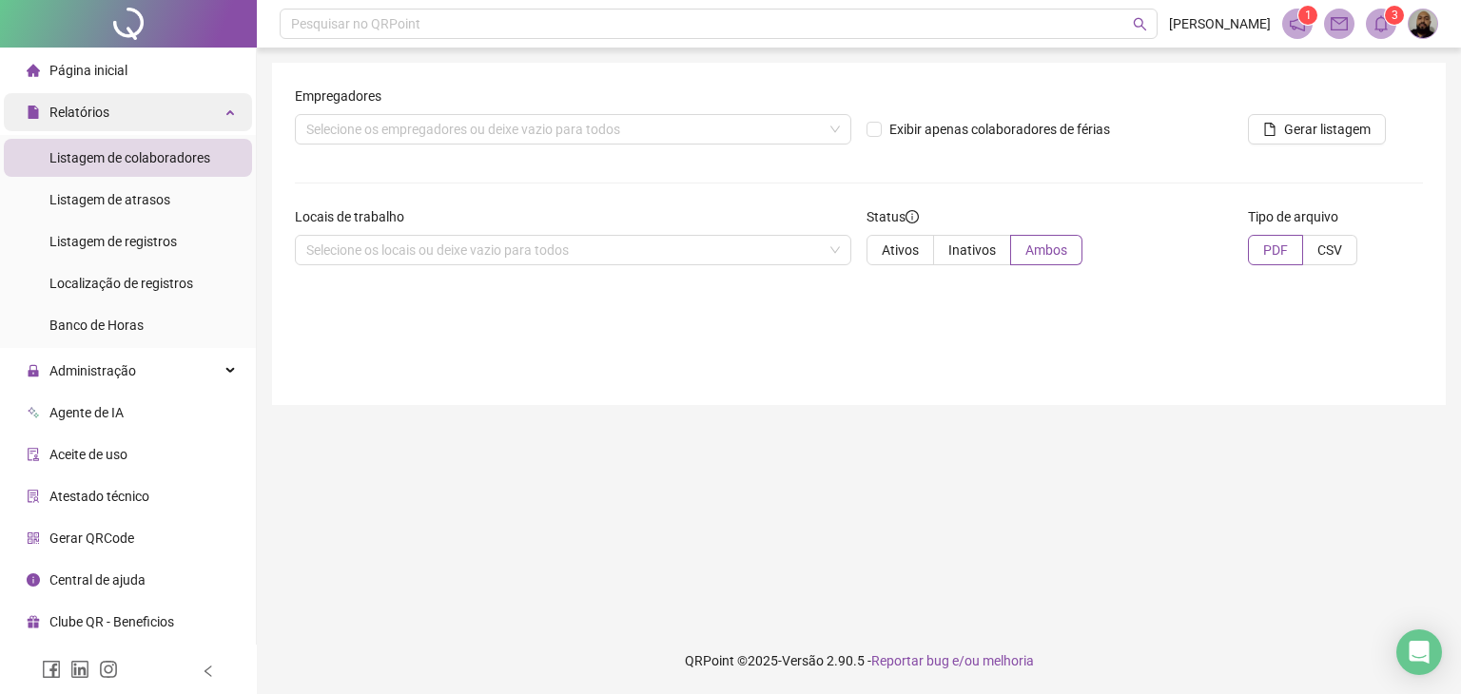
click at [211, 117] on div "Relatórios" at bounding box center [128, 112] width 248 height 38
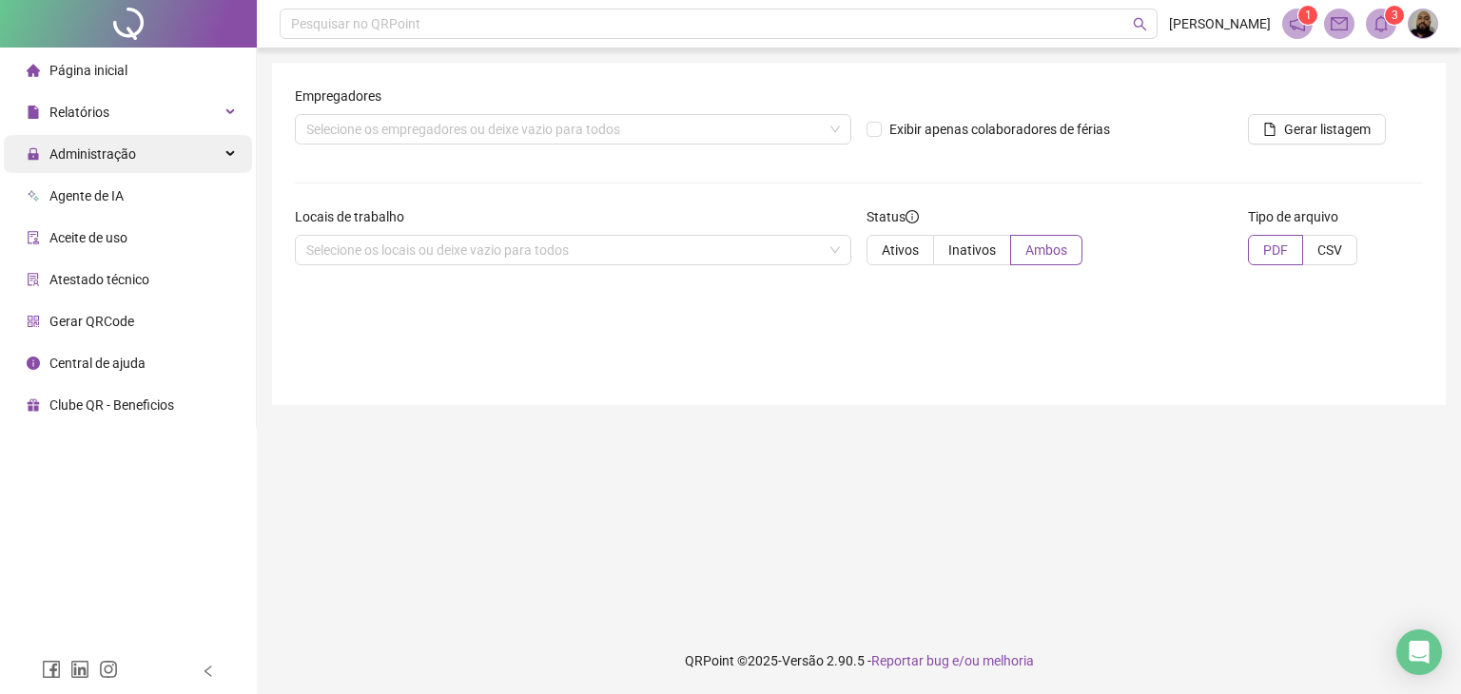
click at [209, 142] on div "Administração" at bounding box center [128, 154] width 248 height 38
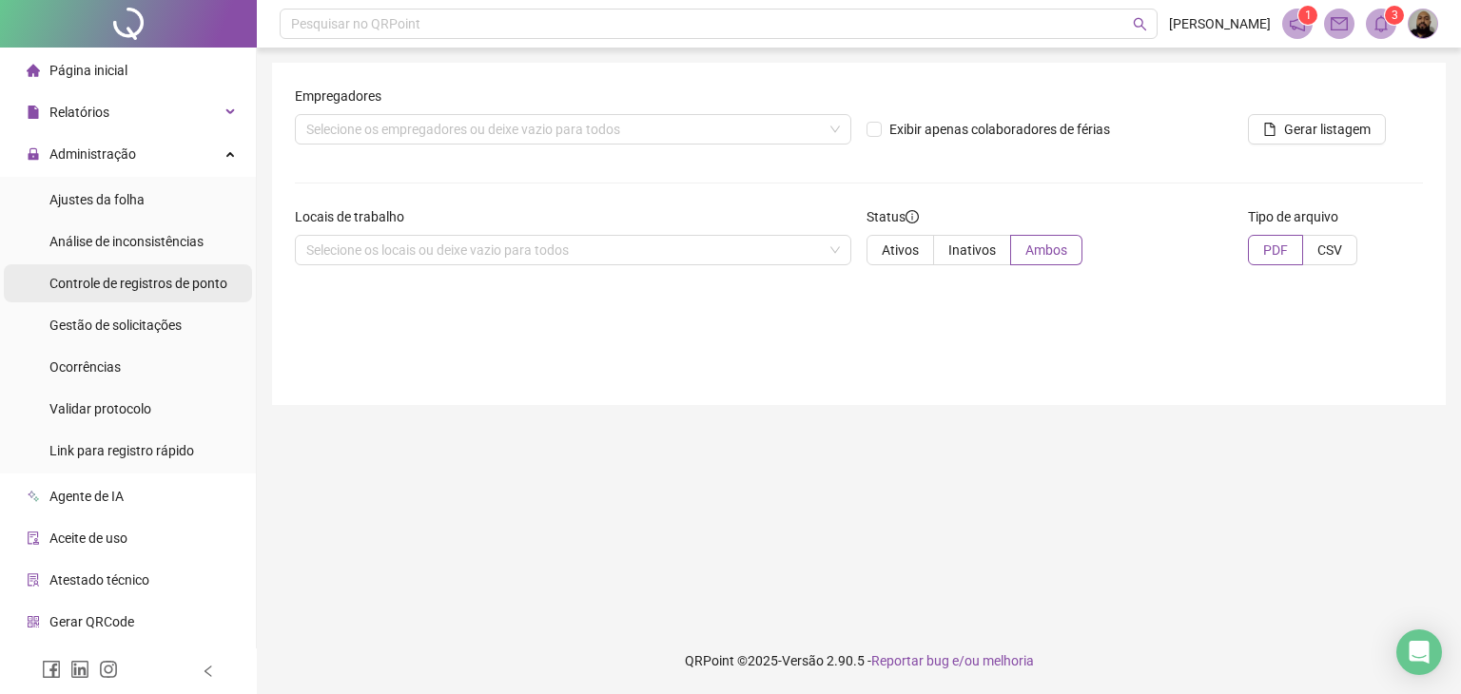
click at [160, 290] on span "Controle de registros de ponto" at bounding box center [138, 283] width 178 height 15
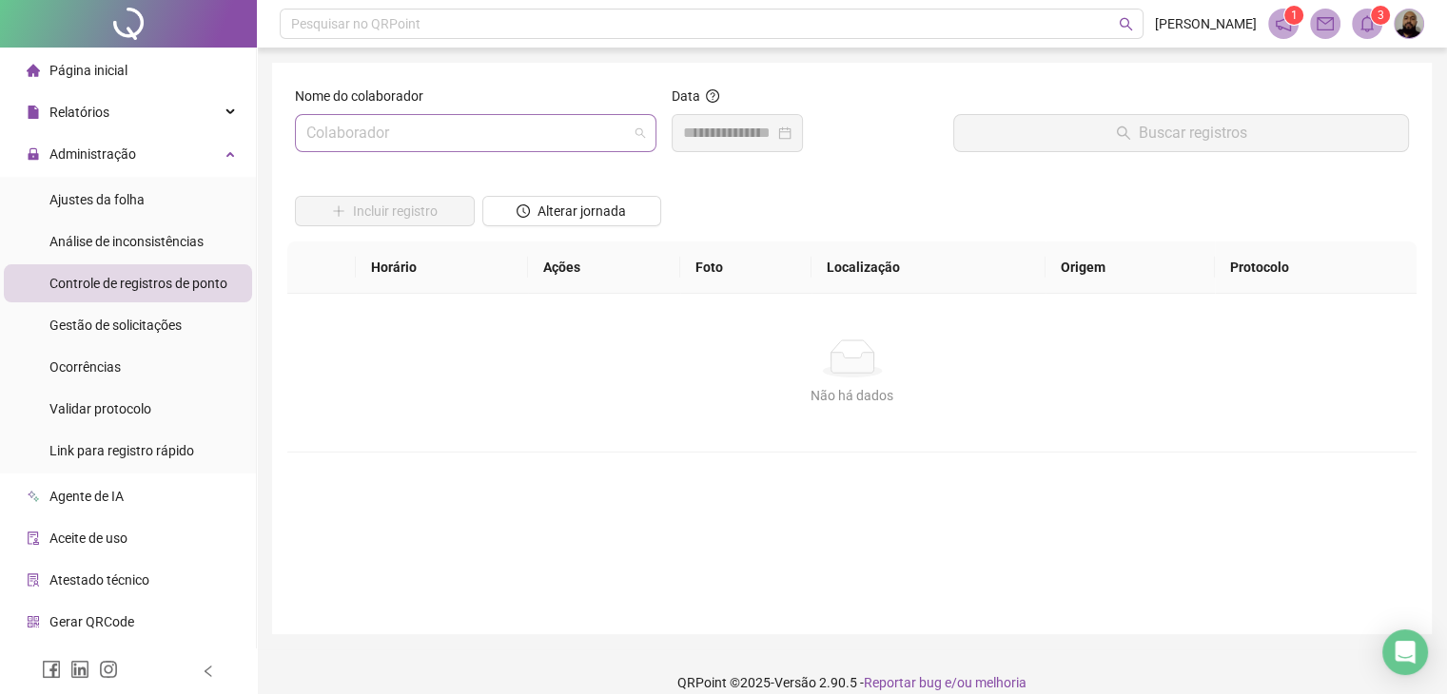
click at [486, 146] on input "search" at bounding box center [466, 133] width 321 height 36
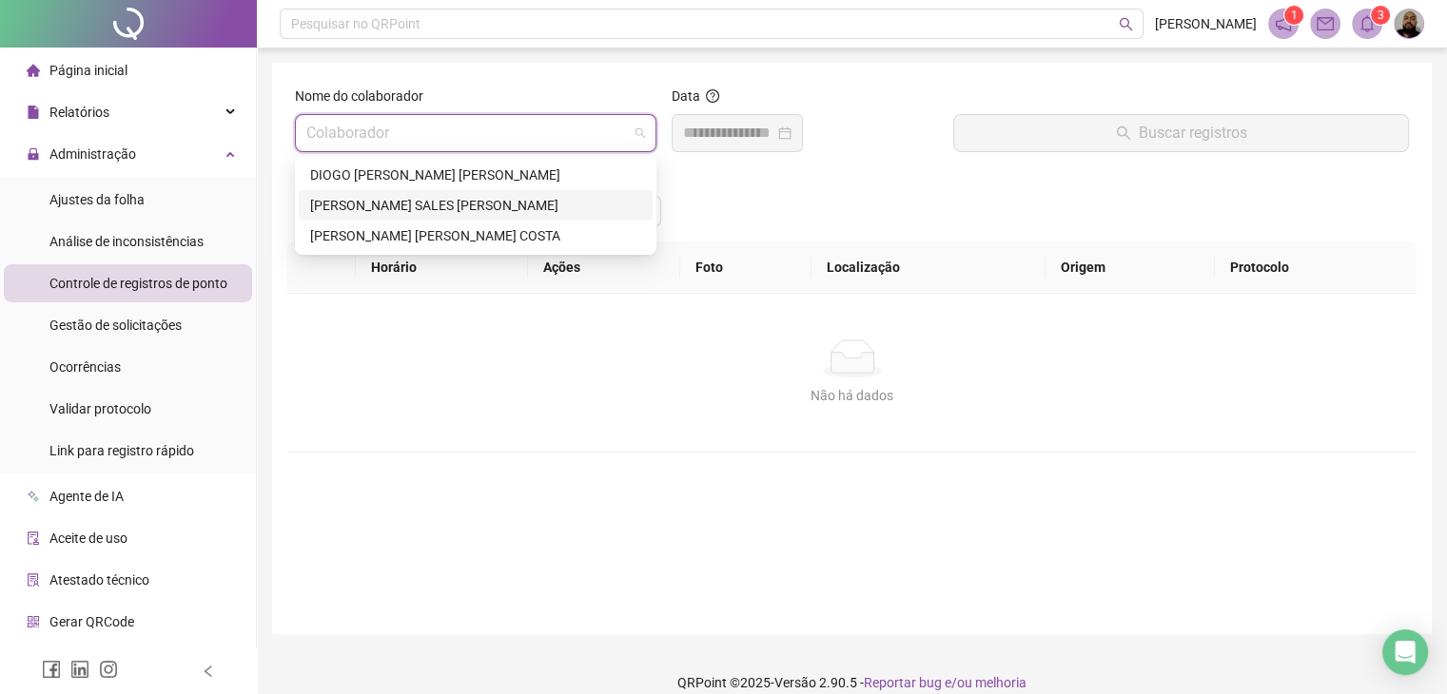
click at [451, 205] on div "[PERSON_NAME] SALES [PERSON_NAME]" at bounding box center [475, 205] width 331 height 21
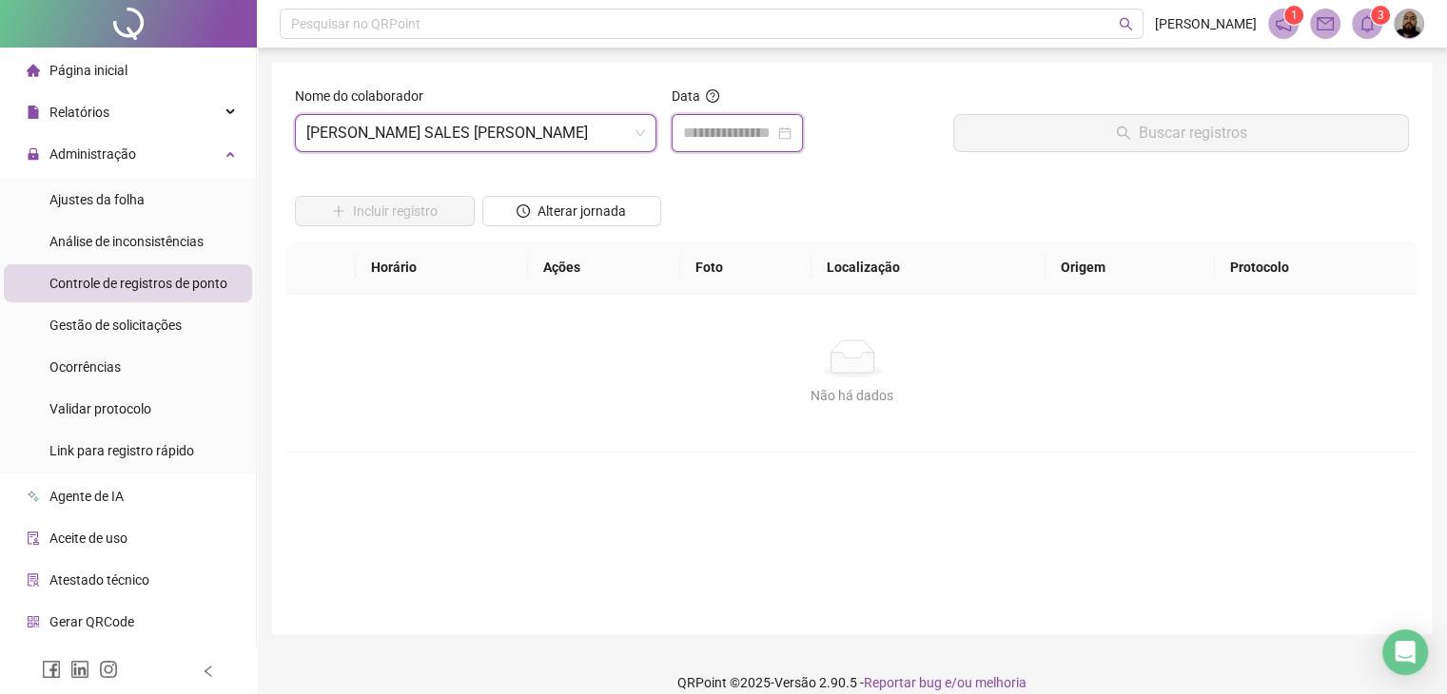
click at [749, 126] on input at bounding box center [728, 133] width 91 height 23
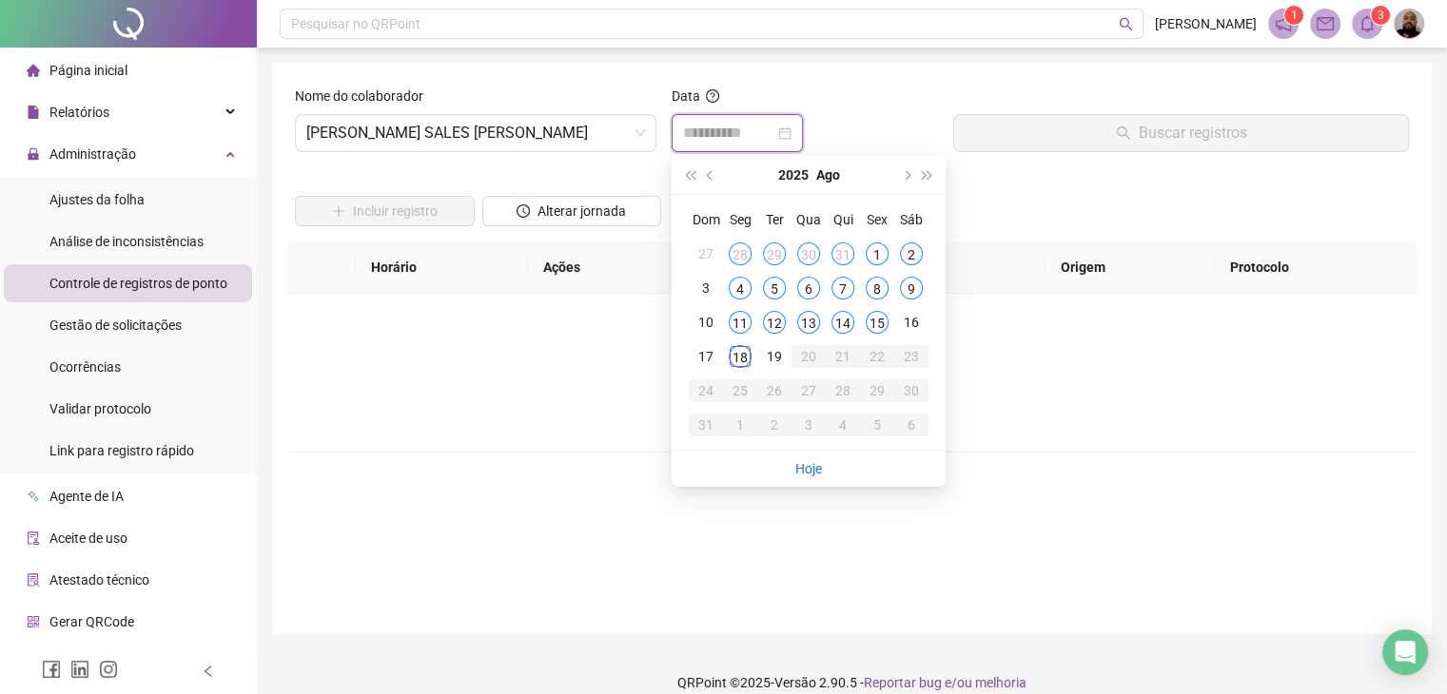
type input "**********"
click at [712, 173] on span "prev-year" at bounding box center [712, 175] width 10 height 10
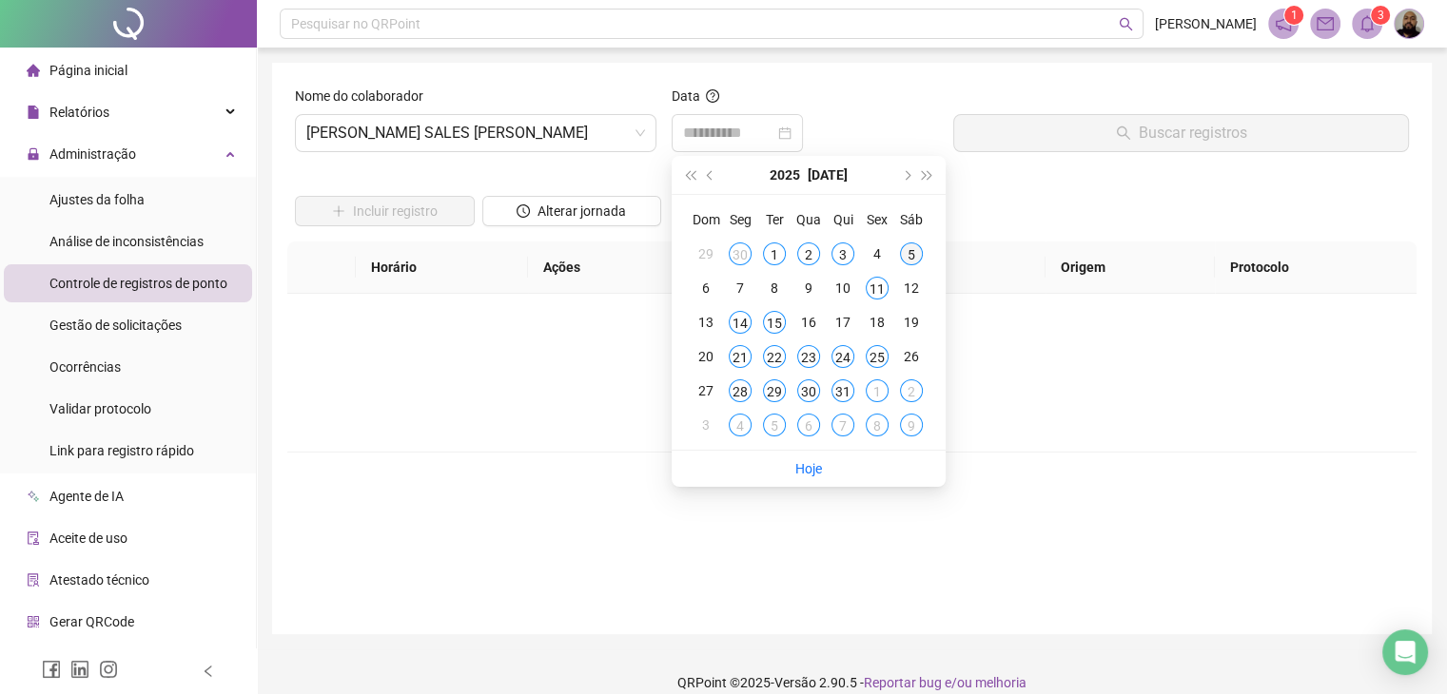
type input "**********"
click at [903, 176] on span "next-year" at bounding box center [906, 175] width 10 height 10
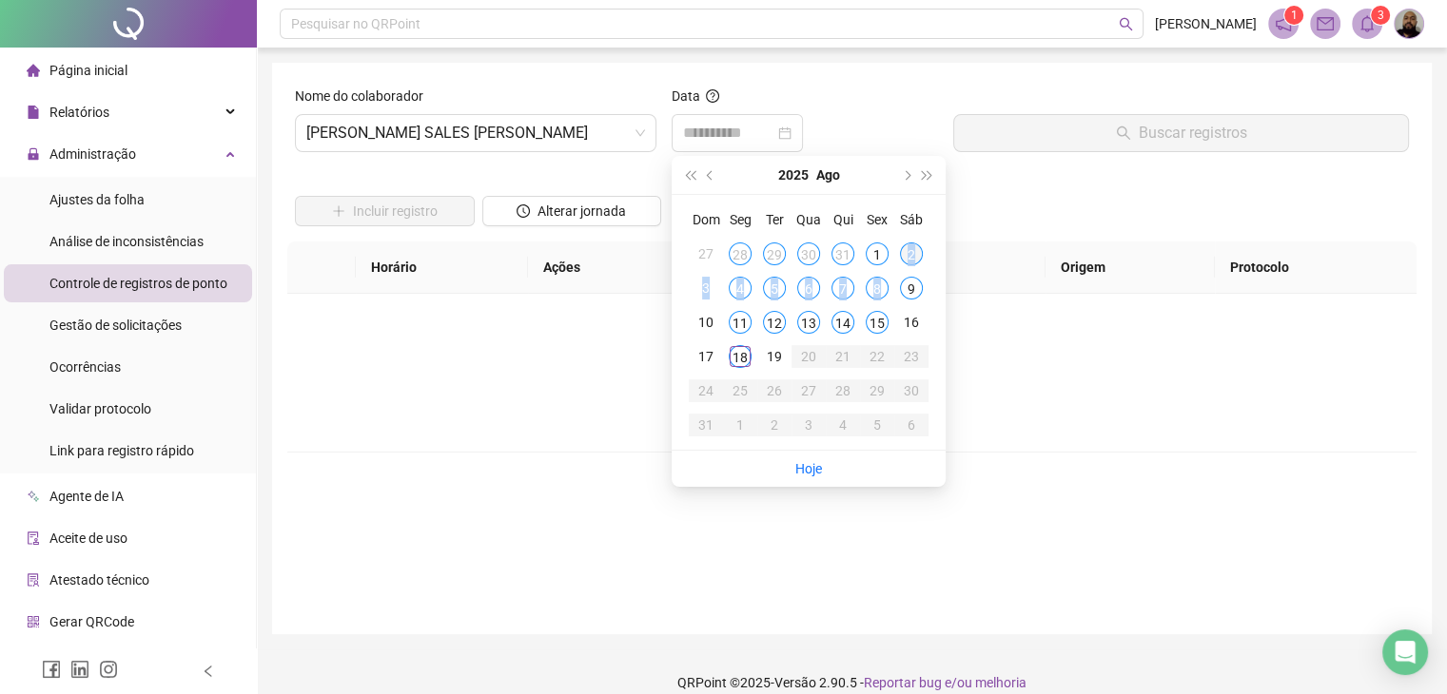
type input "**********"
drag, startPoint x: 879, startPoint y: 251, endPoint x: 978, endPoint y: 248, distance: 98.9
click at [924, 264] on tr "27 28 29 30 31 1 2" at bounding box center [809, 254] width 240 height 34
drag, startPoint x: 978, startPoint y: 248, endPoint x: 890, endPoint y: 260, distance: 88.2
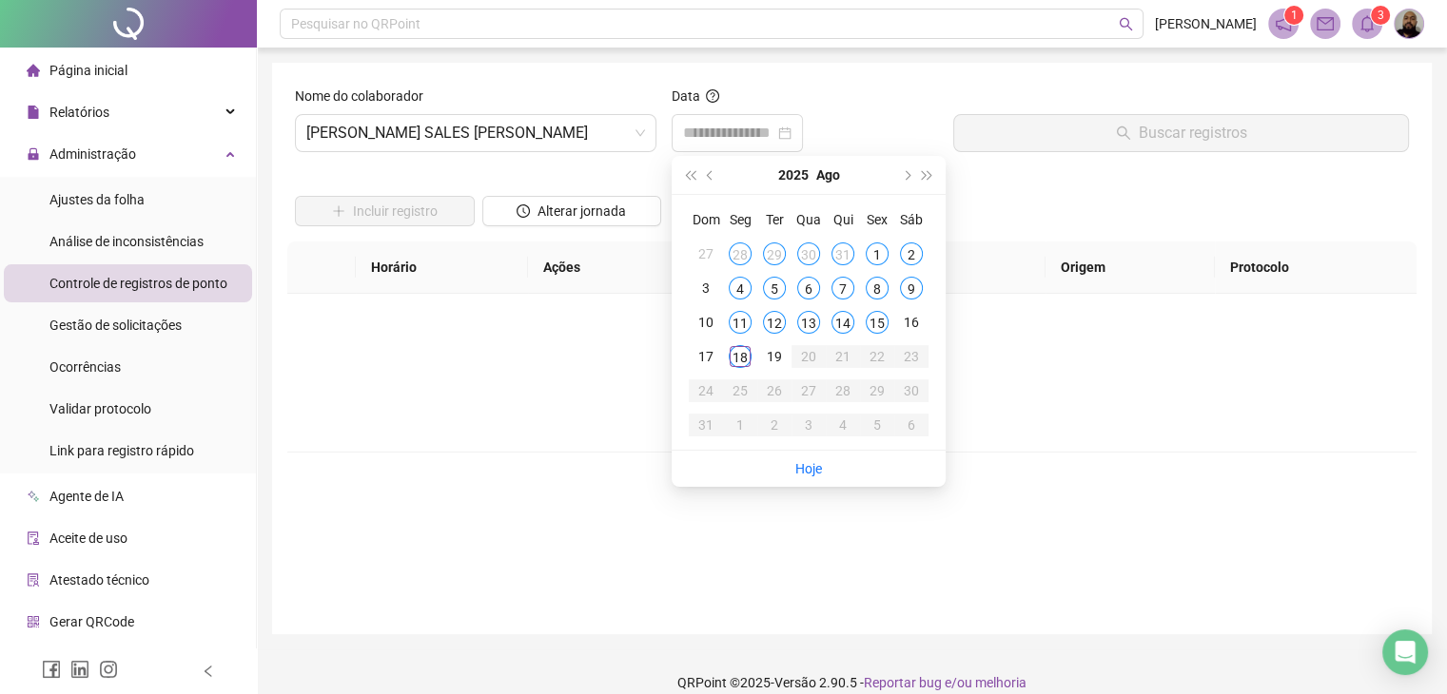
click at [977, 248] on th "Localização" at bounding box center [928, 268] width 234 height 52
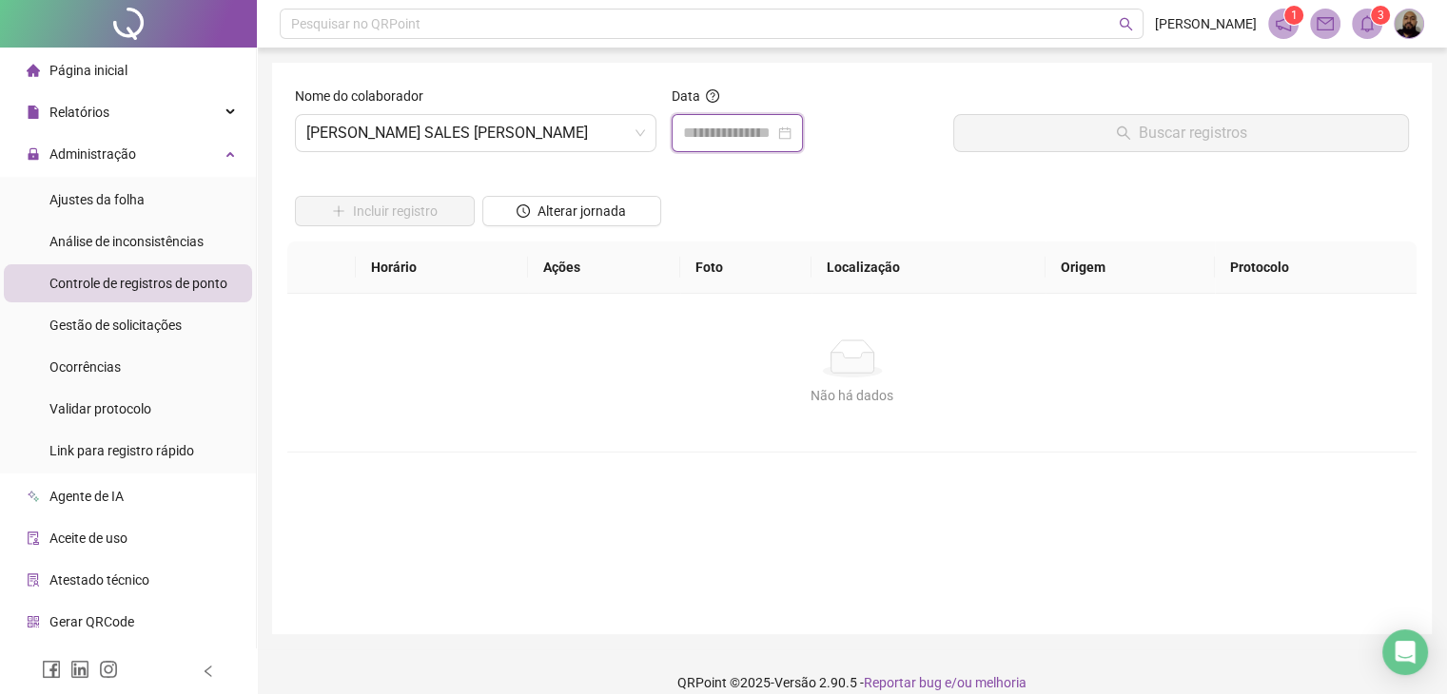
click at [774, 129] on input at bounding box center [728, 133] width 91 height 23
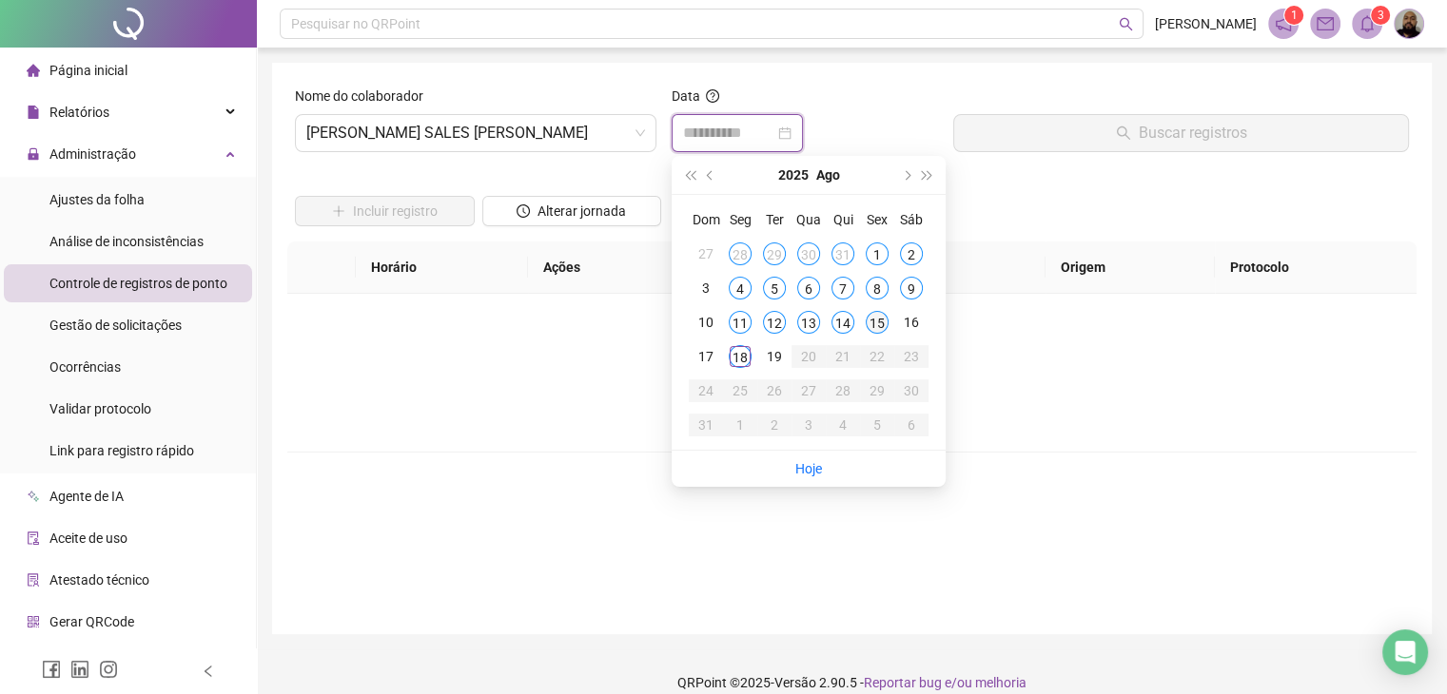
type input "**********"
click at [873, 321] on div "15" at bounding box center [876, 322] width 23 height 23
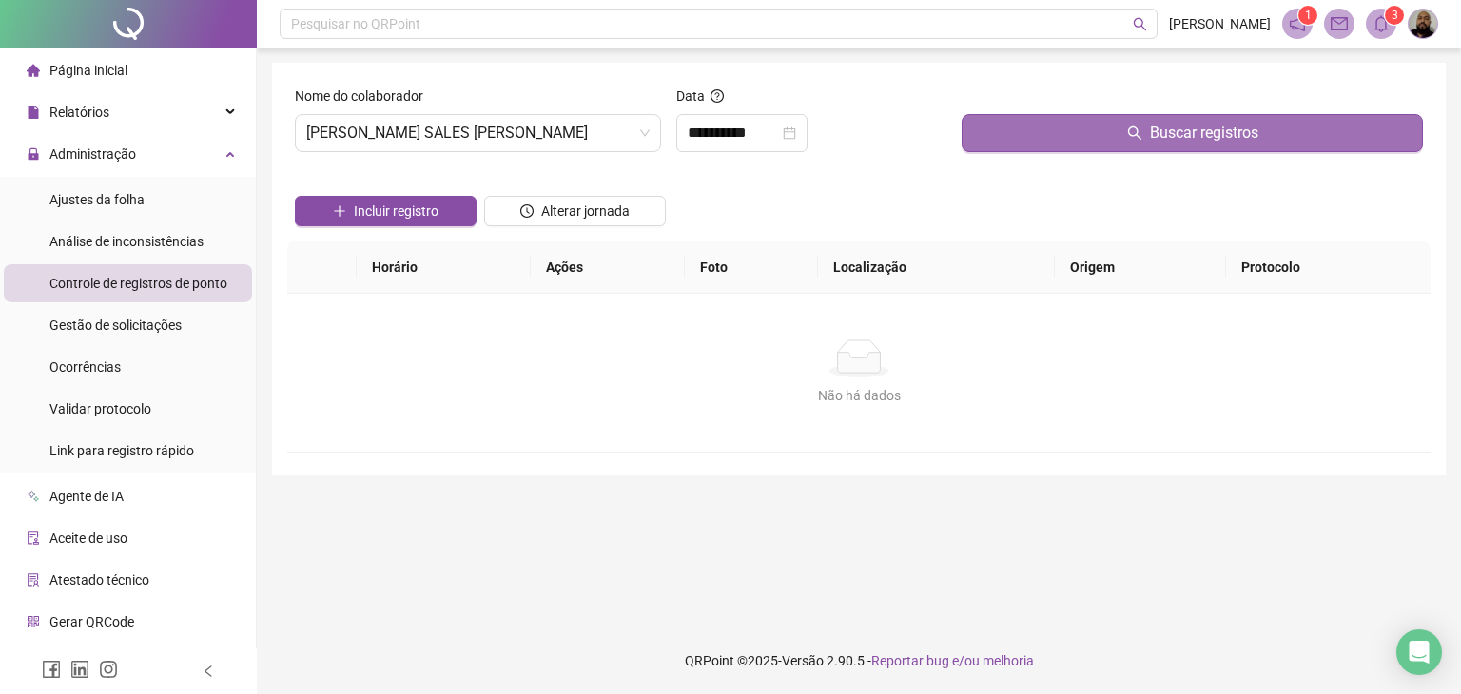
click at [1162, 135] on span "Buscar registros" at bounding box center [1204, 133] width 108 height 23
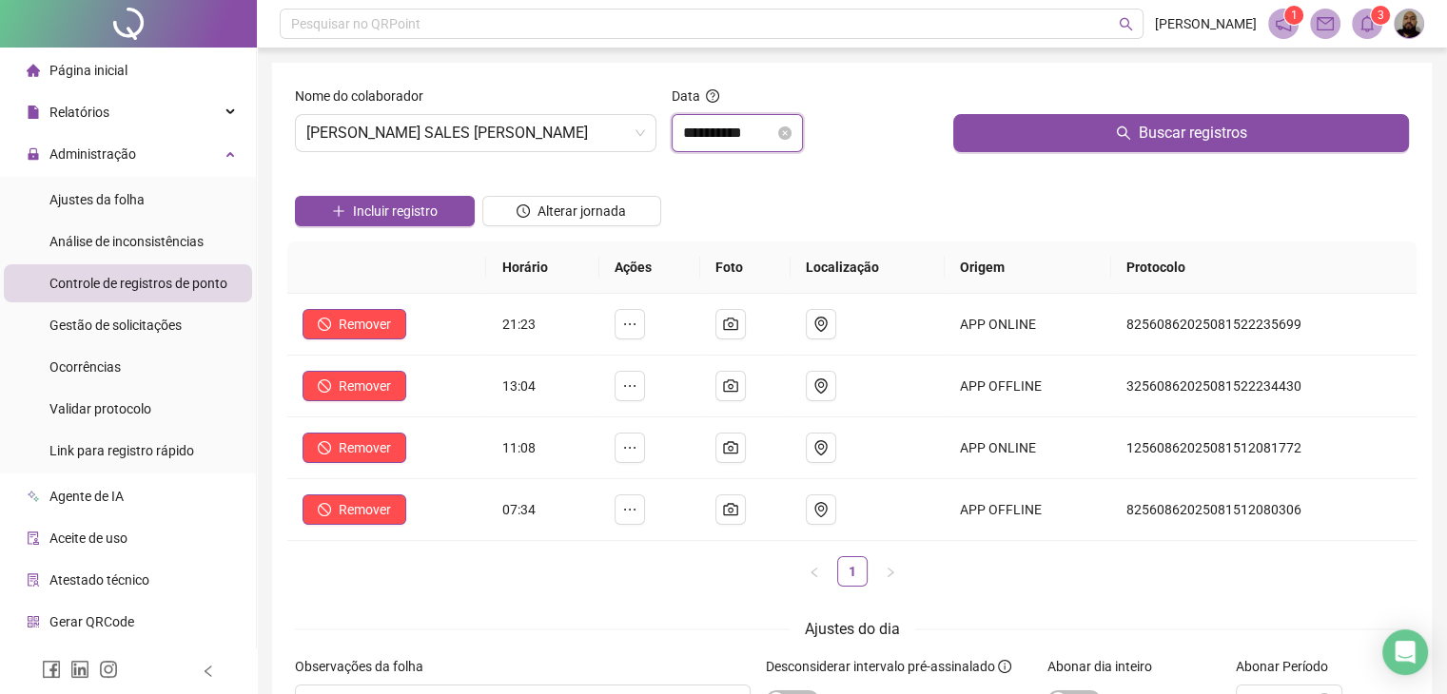
click at [771, 134] on input "**********" at bounding box center [728, 133] width 91 height 23
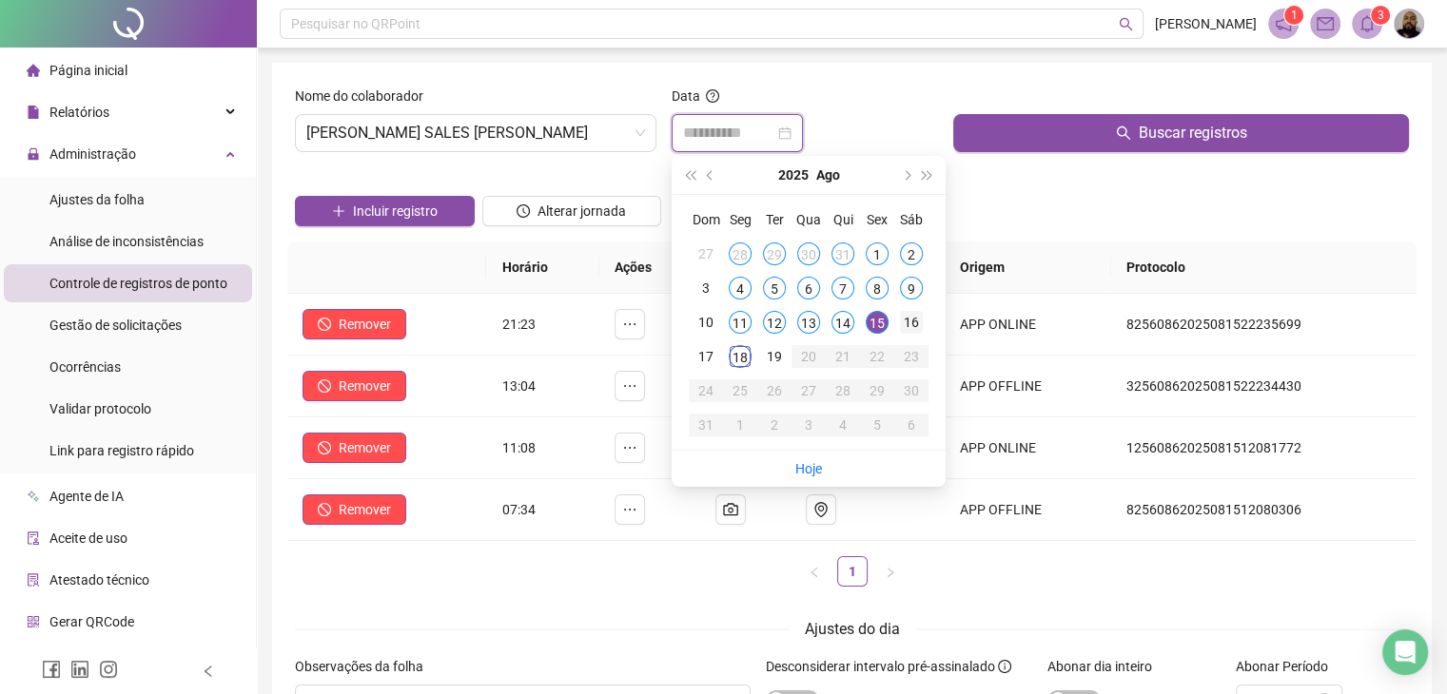
type input "**********"
click at [905, 318] on div "16" at bounding box center [911, 322] width 23 height 23
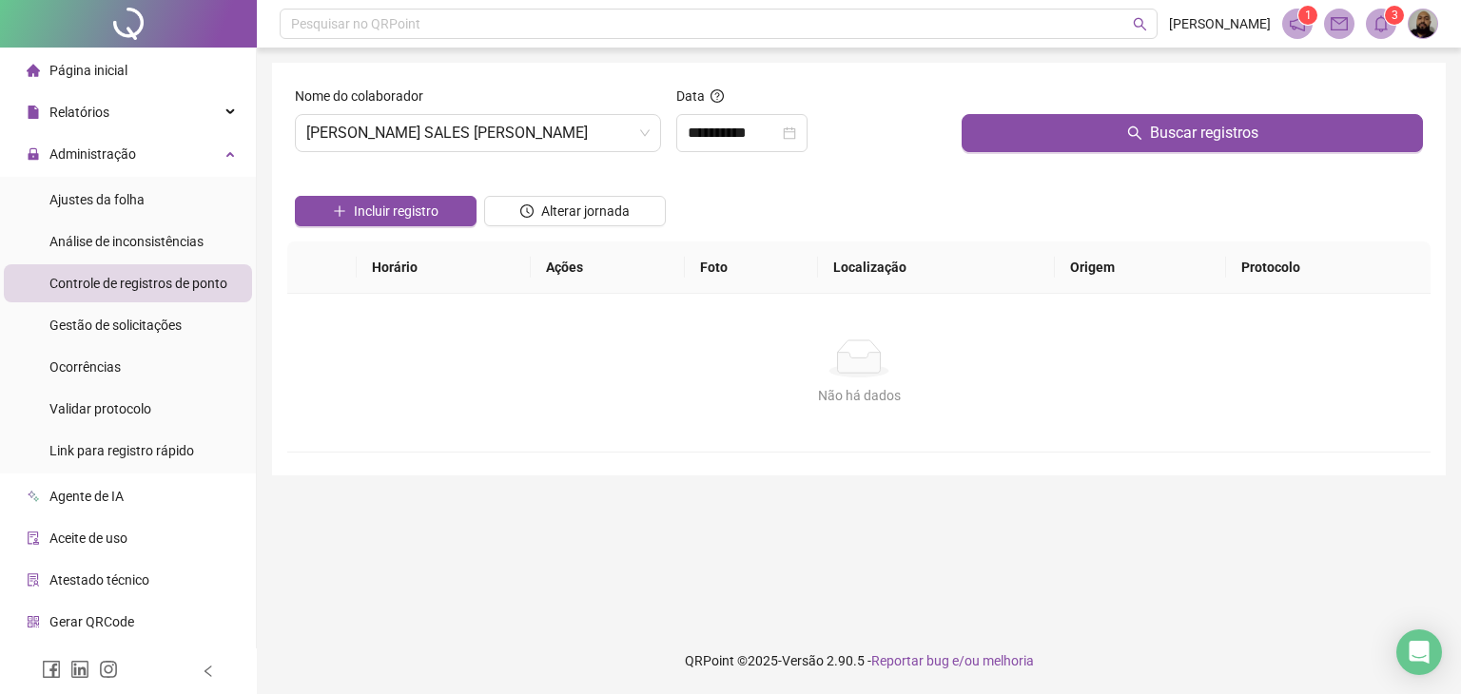
drag, startPoint x: 415, startPoint y: 214, endPoint x: 417, endPoint y: 226, distance: 12.5
click at [417, 226] on div "Incluir registro" at bounding box center [385, 204] width 189 height 74
click at [567, 206] on span "Alterar jornada" at bounding box center [585, 211] width 88 height 21
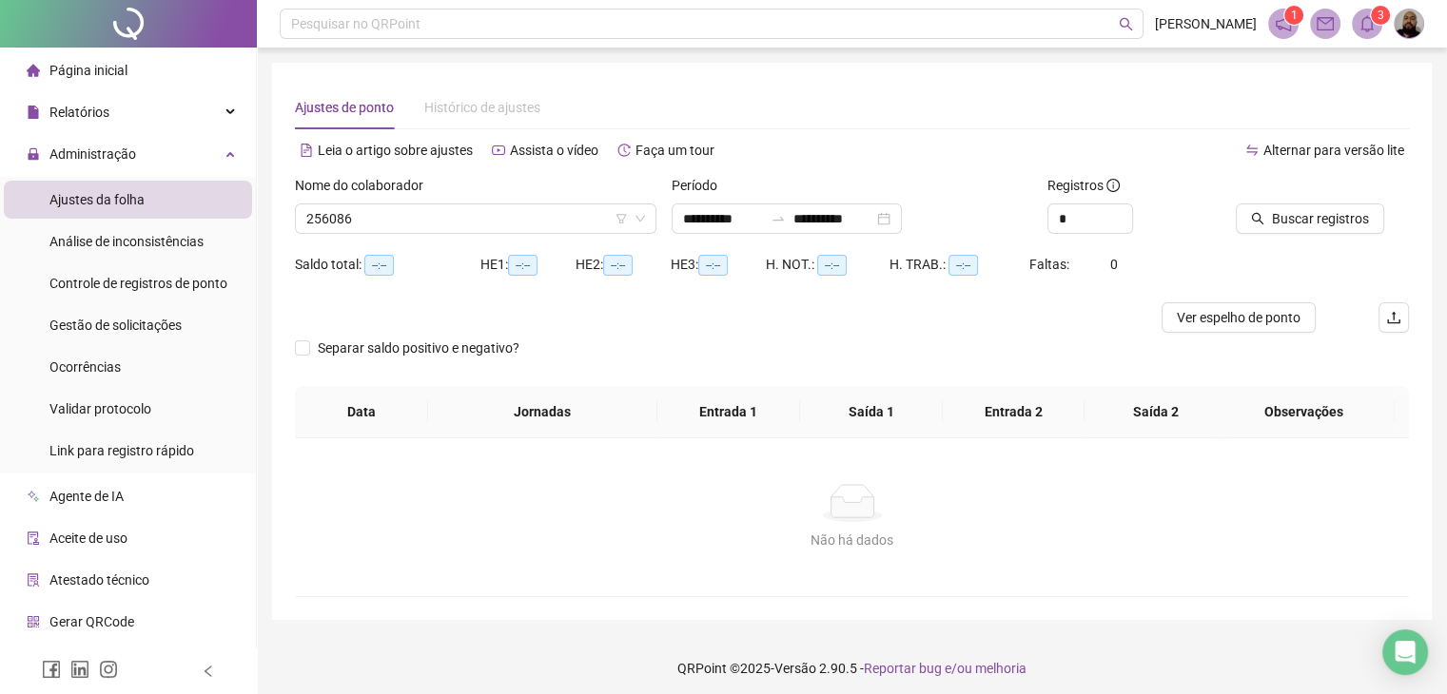
type input "**********"
click at [1244, 321] on span "Ver espelho de ponto" at bounding box center [1238, 317] width 124 height 21
